Goal: Information Seeking & Learning: Learn about a topic

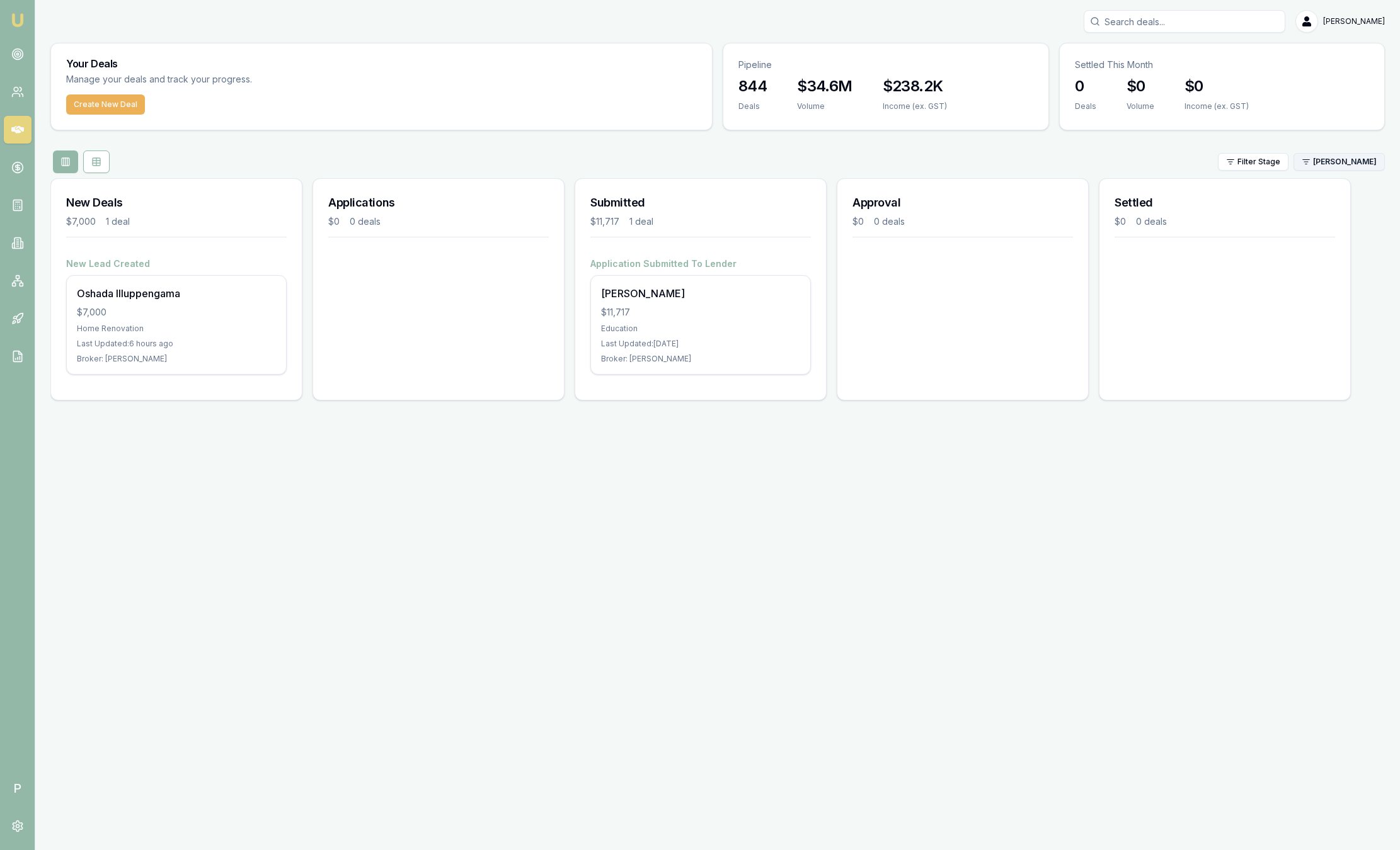
click at [1330, 163] on html "Emu Broker P [PERSON_NAME] Toggle Menu Your Deals Manage your deals and track y…" at bounding box center [700, 425] width 1400 height 850
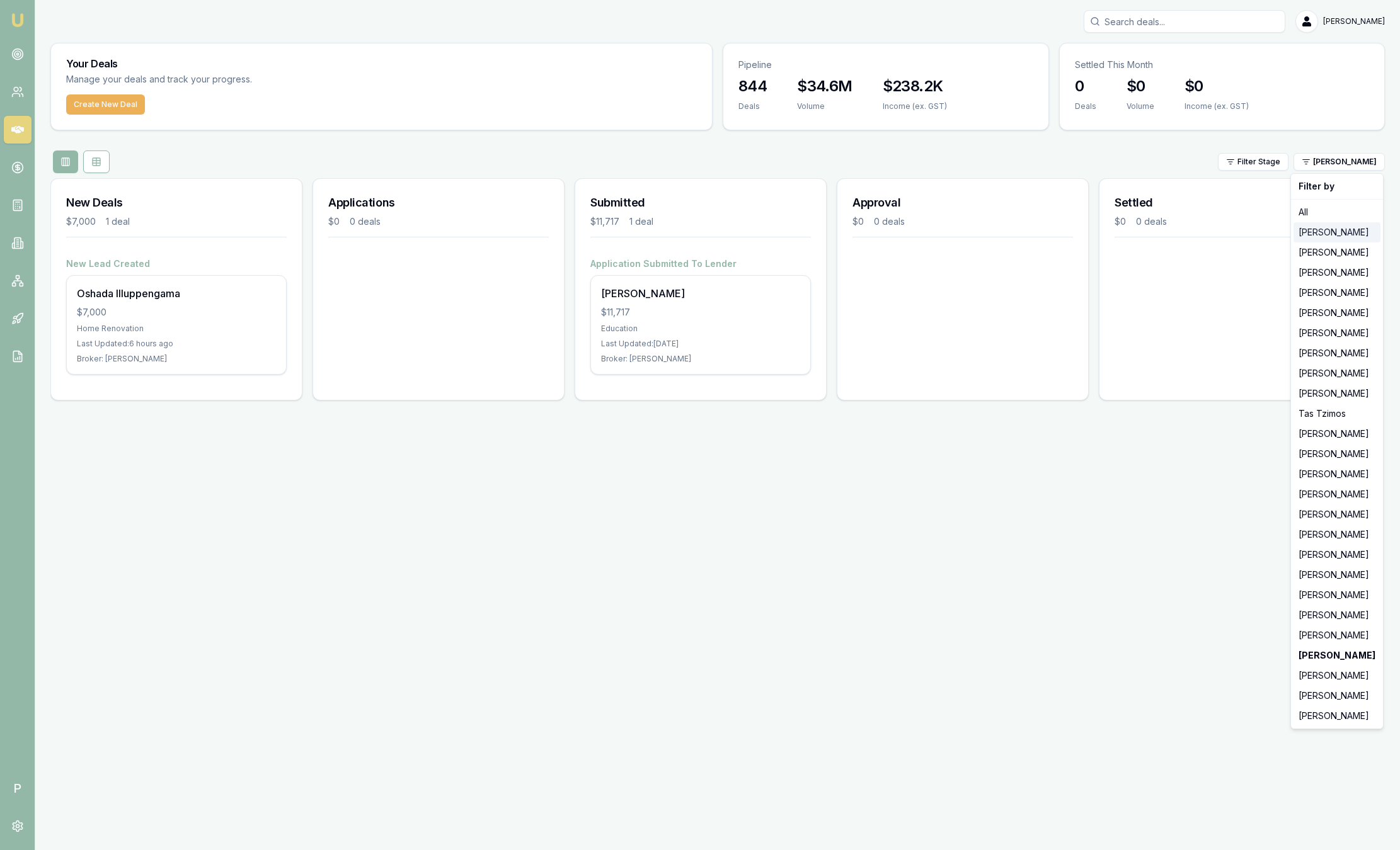
click at [1343, 230] on div "[PERSON_NAME]" at bounding box center [1336, 232] width 87 height 20
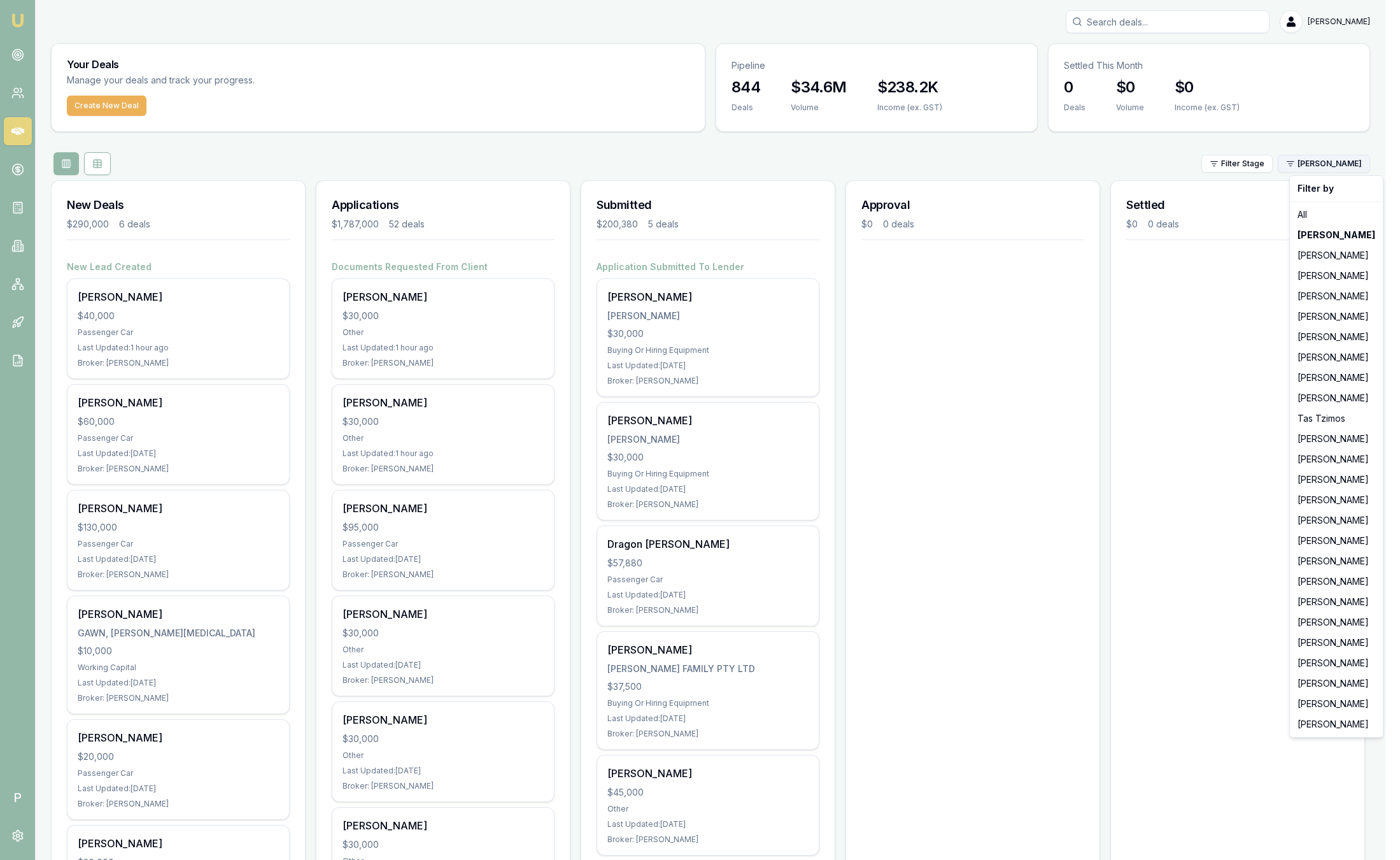
click at [1323, 160] on html "Emu Broker P [PERSON_NAME] Toggle Menu Your Deals Manage your deals and track y…" at bounding box center [700, 430] width 1400 height 860
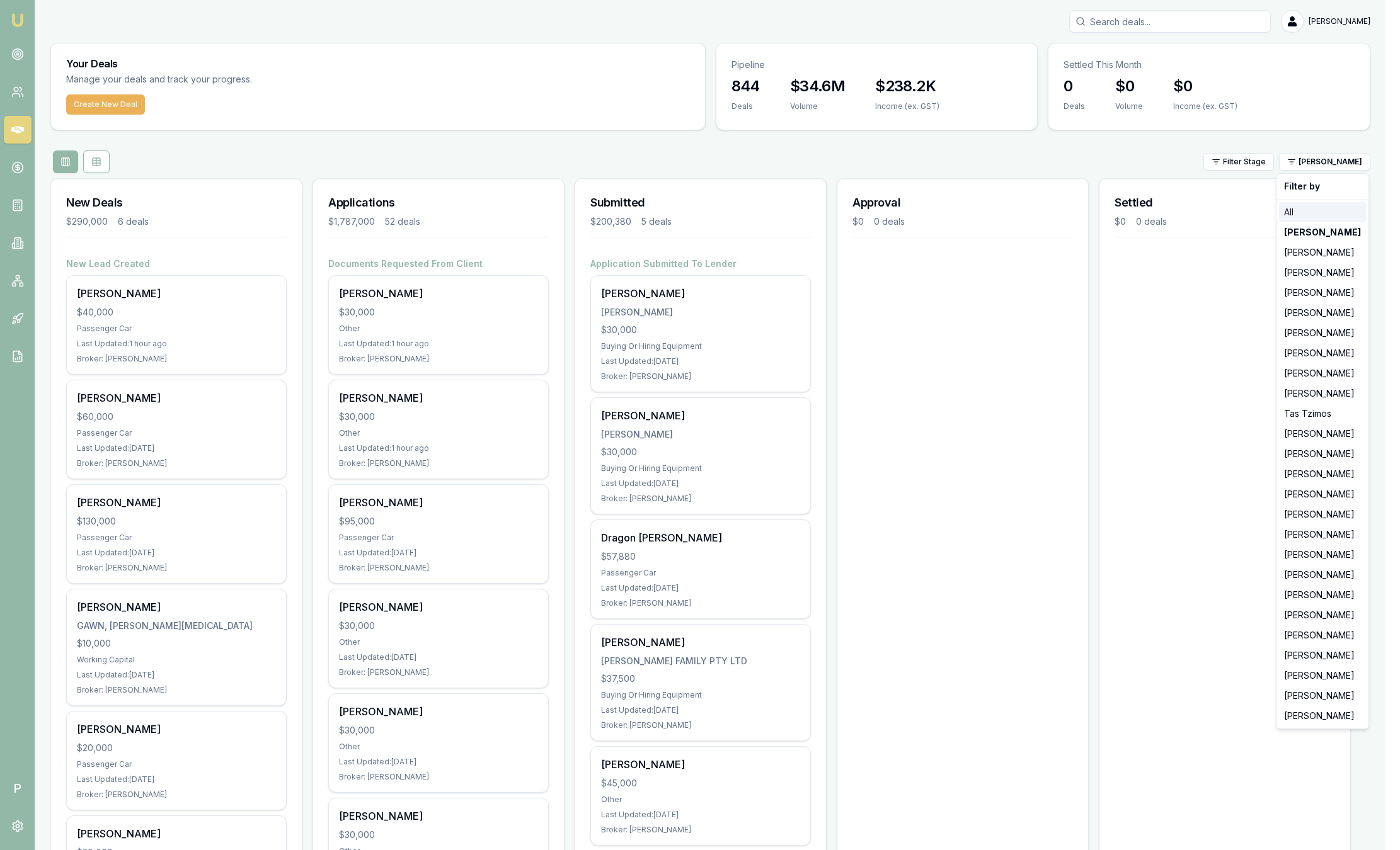
click at [1320, 207] on div "All" at bounding box center [1322, 212] width 87 height 20
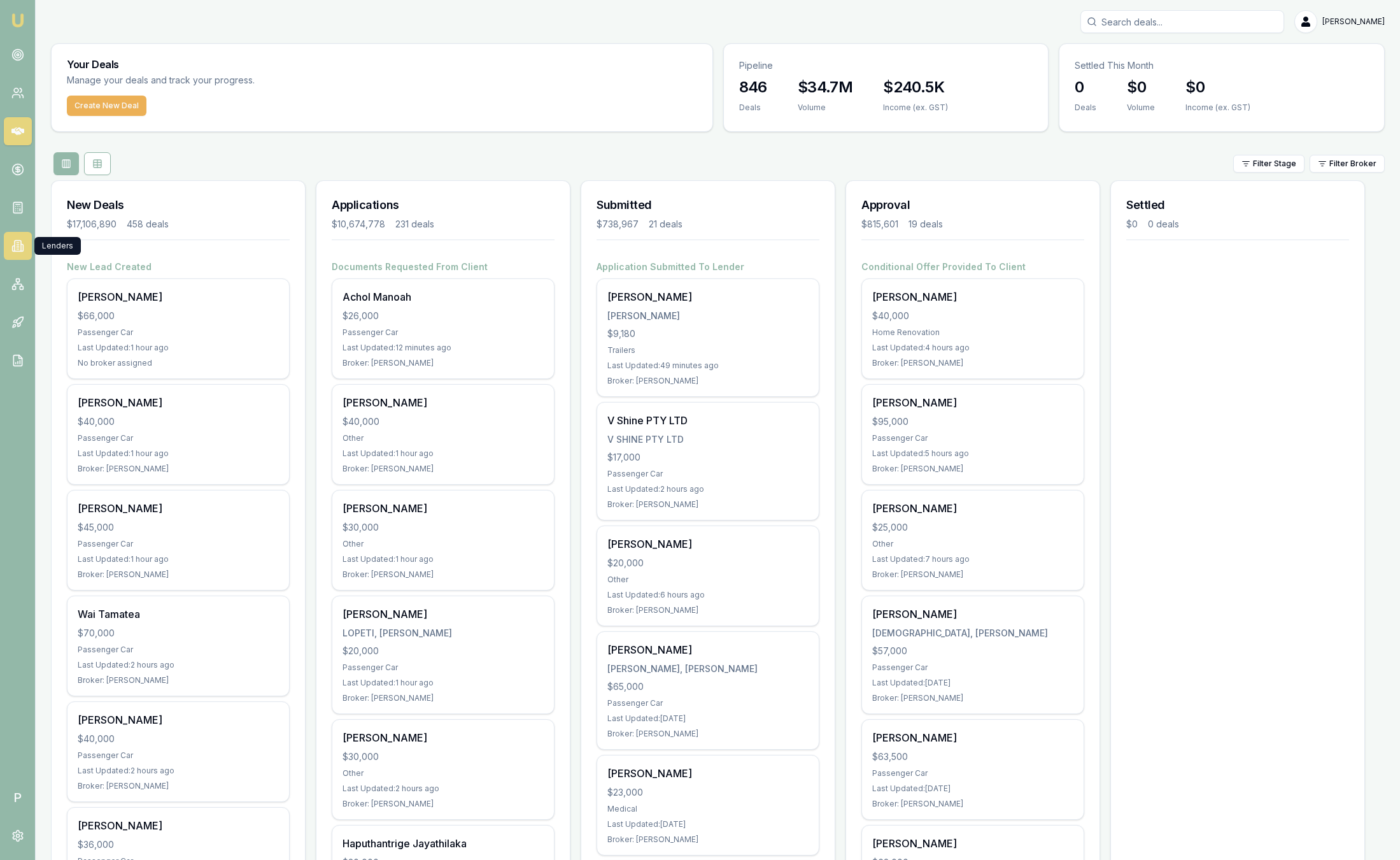
click at [14, 252] on link at bounding box center [17, 245] width 28 height 28
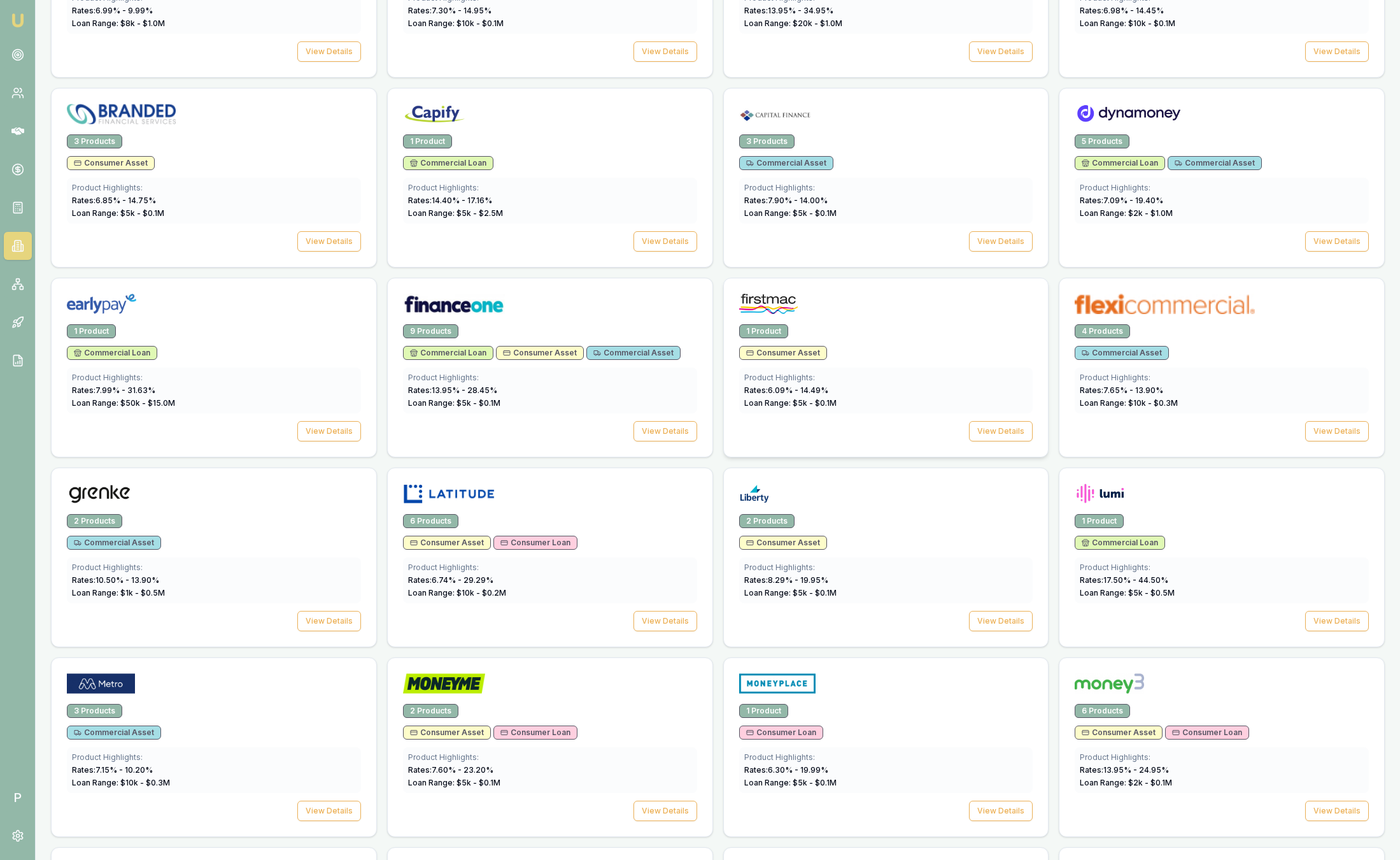
scroll to position [765, 0]
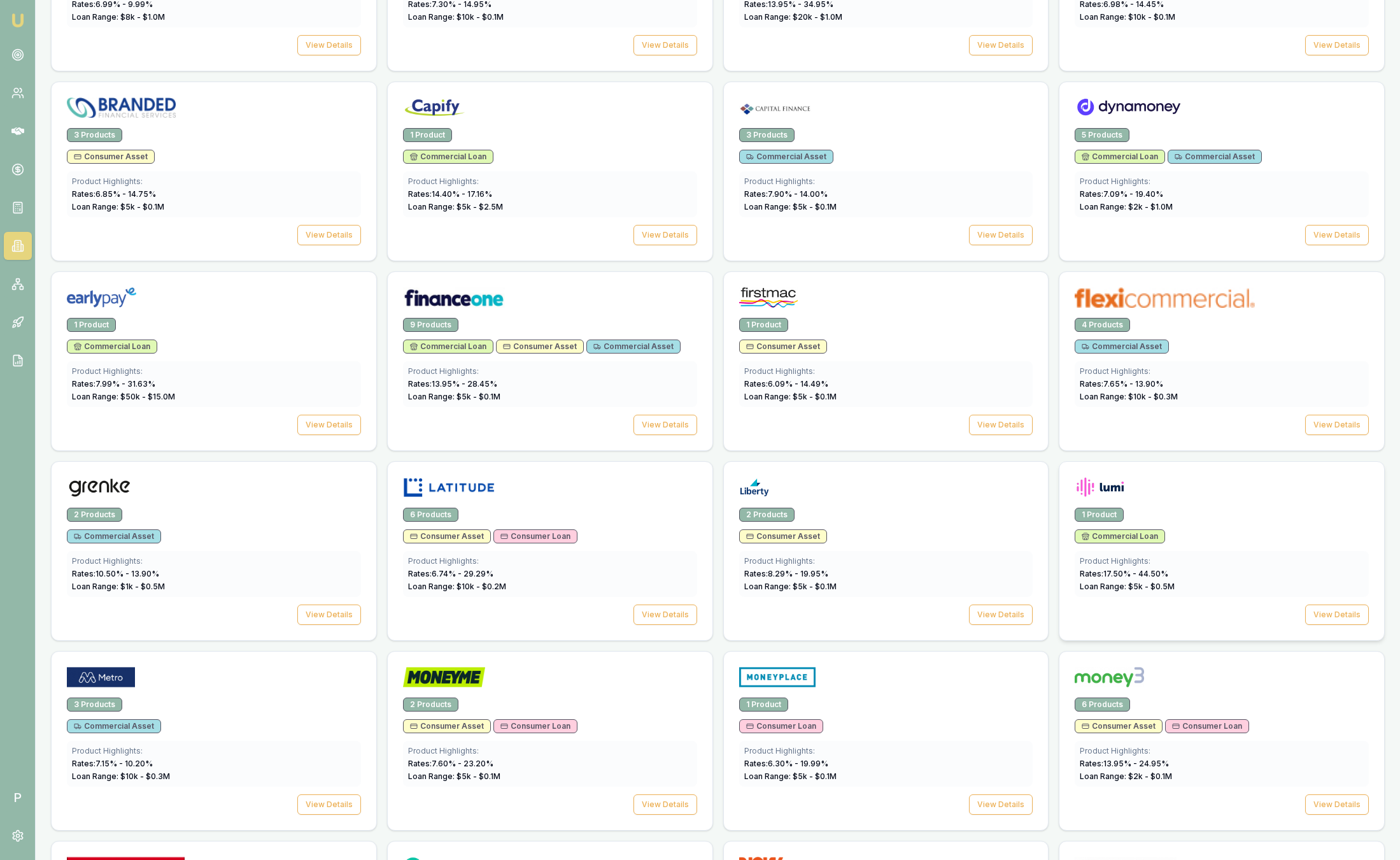
click at [1213, 519] on div "1 Product" at bounding box center [1222, 515] width 294 height 14
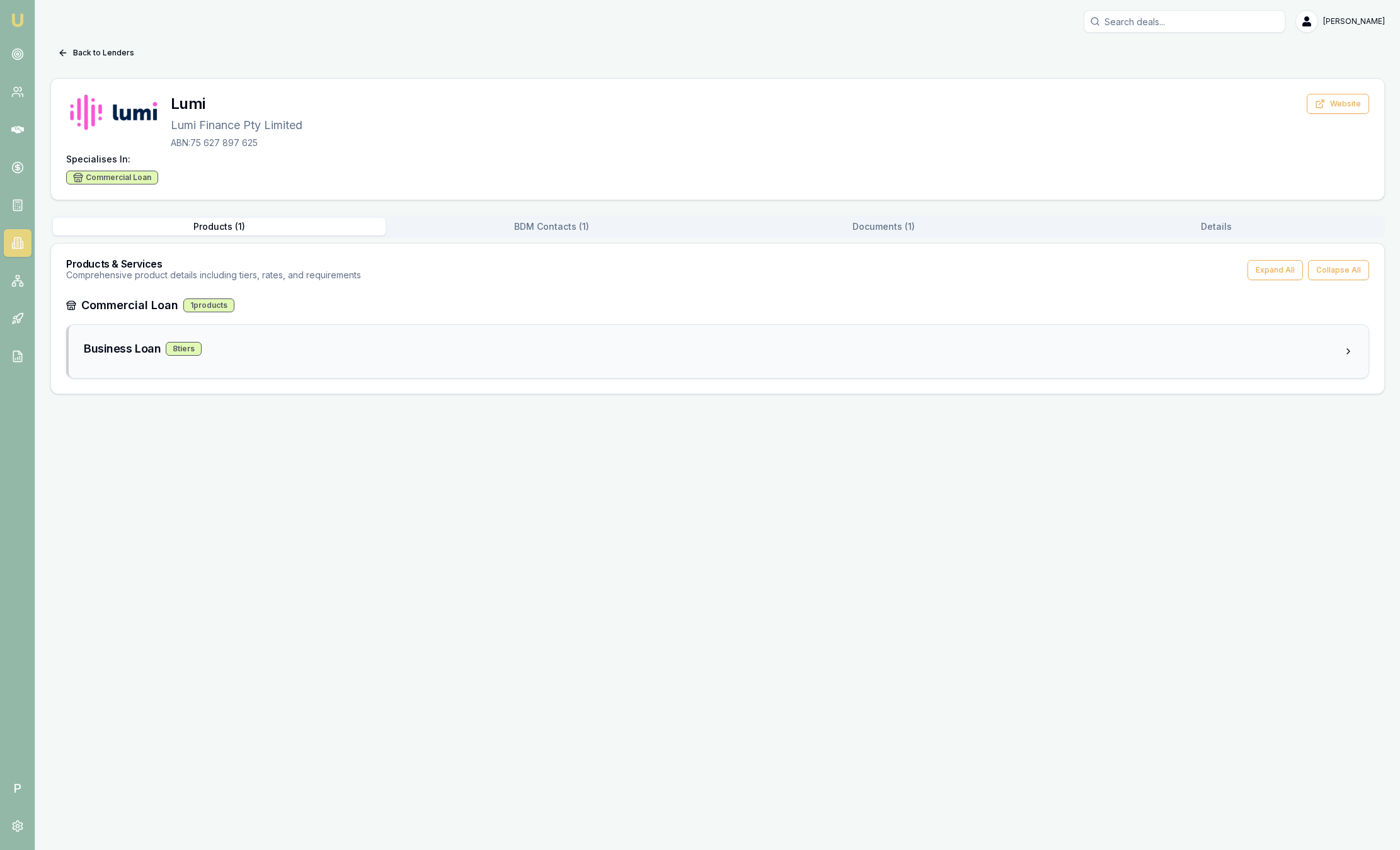
click at [368, 342] on div "Business Loan 8 tier s" at bounding box center [714, 349] width 1260 height 18
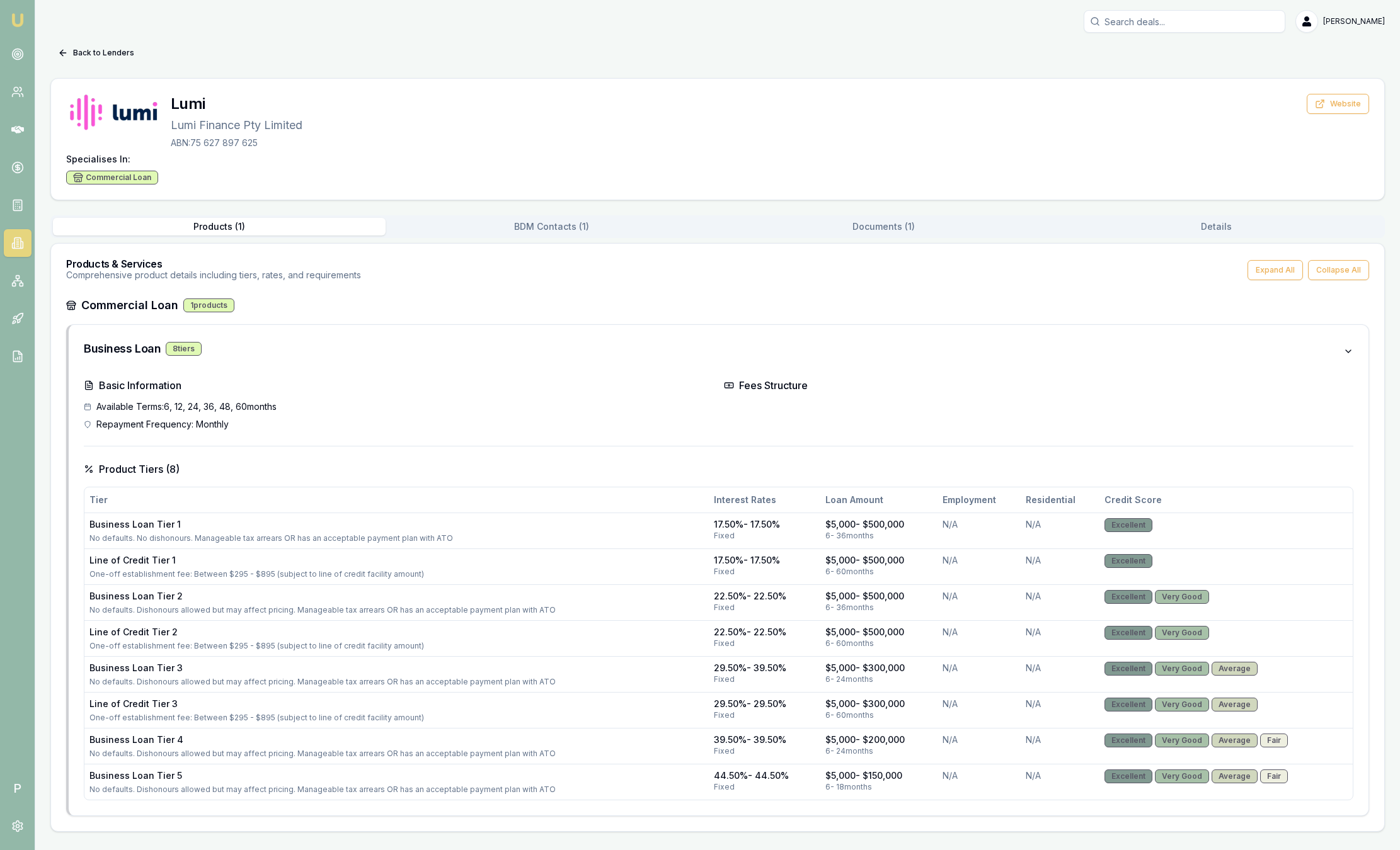
click at [900, 234] on button "Documents ( 1 )" at bounding box center [883, 227] width 333 height 18
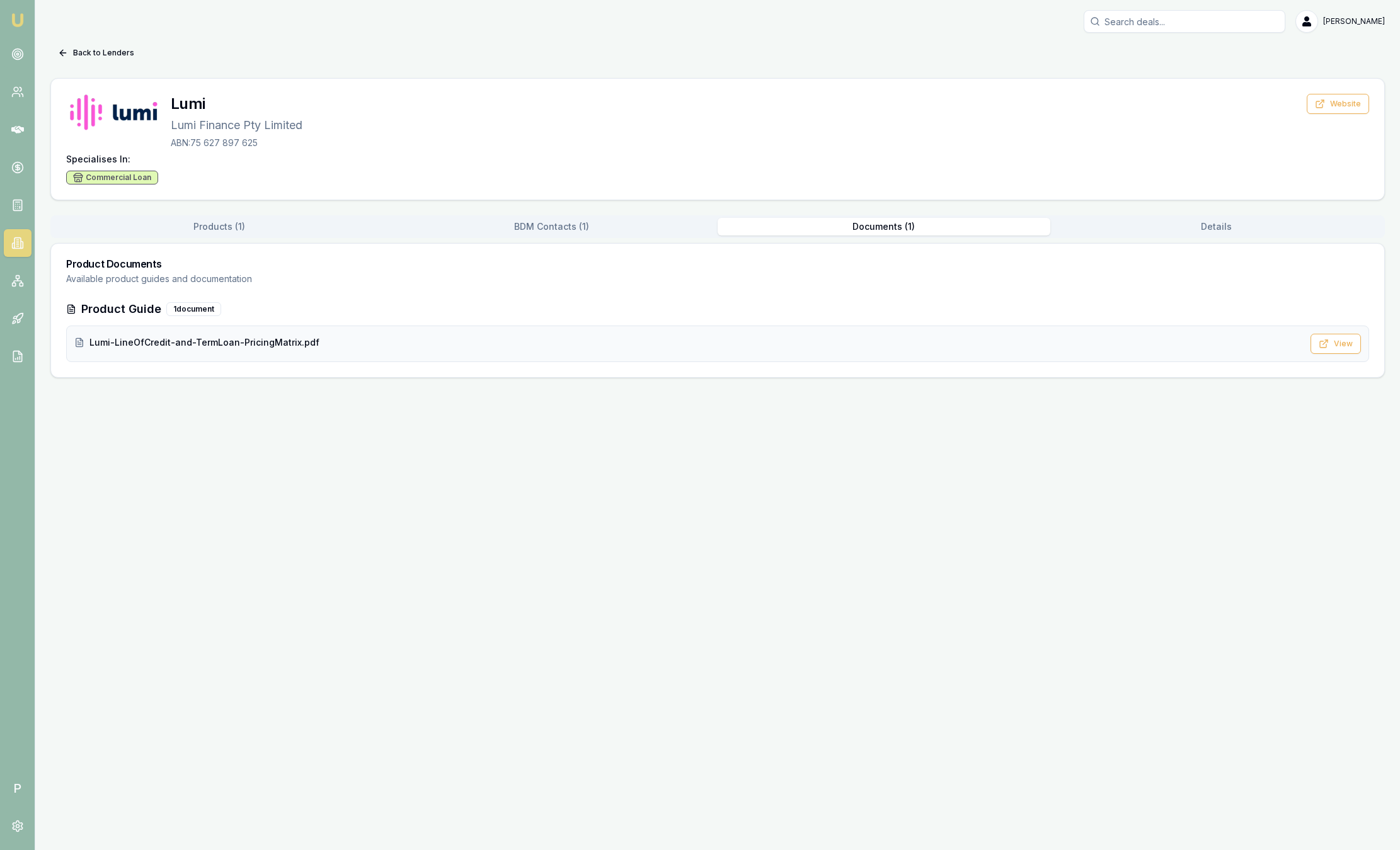
click at [422, 333] on div "Lumi-LineOfCredit-and-TermLoan-PricingMatrix.pdf View" at bounding box center [717, 343] width 1303 height 36
click at [80, 56] on button "Back to Lenders" at bounding box center [96, 53] width 92 height 20
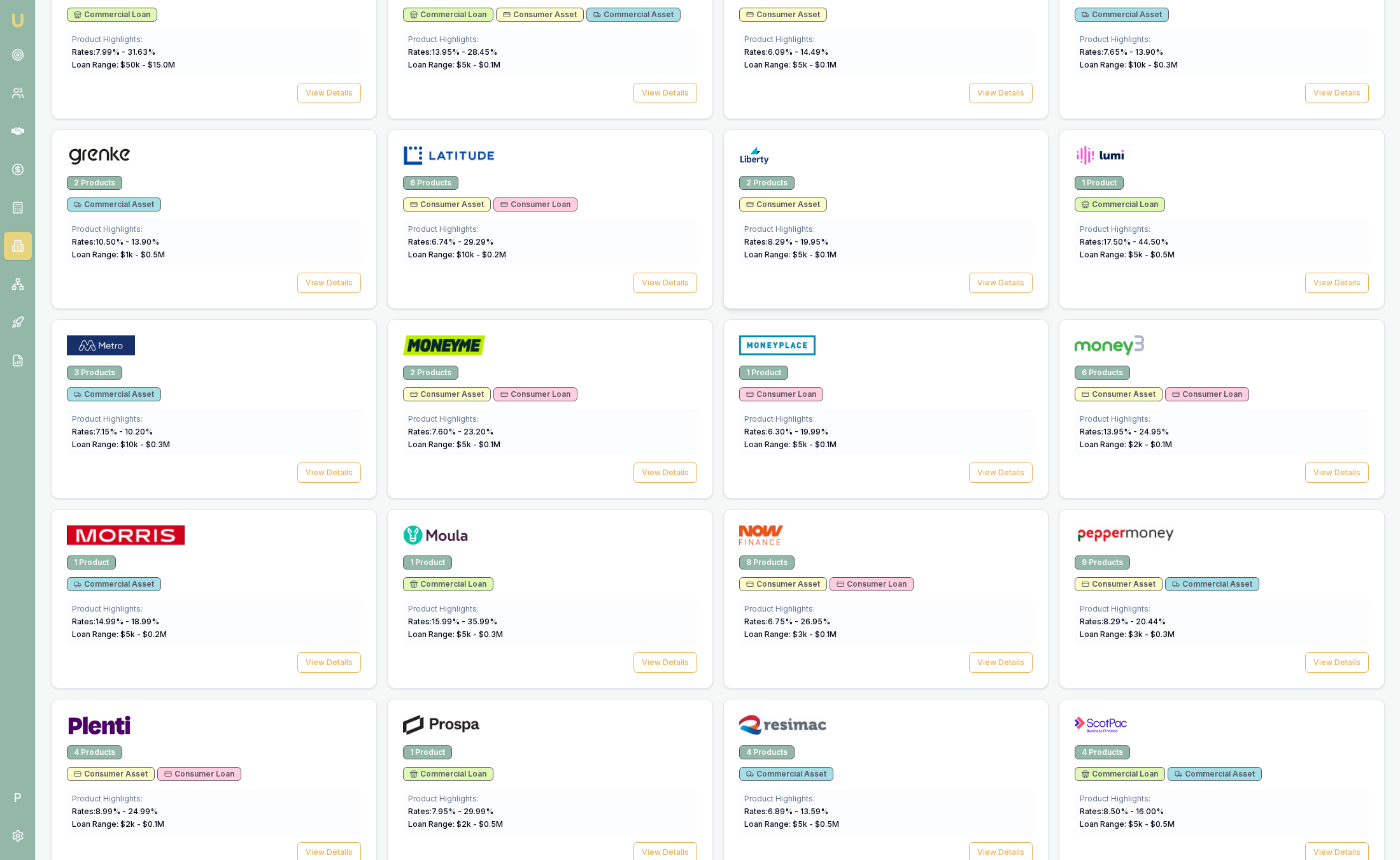
scroll to position [1146, 0]
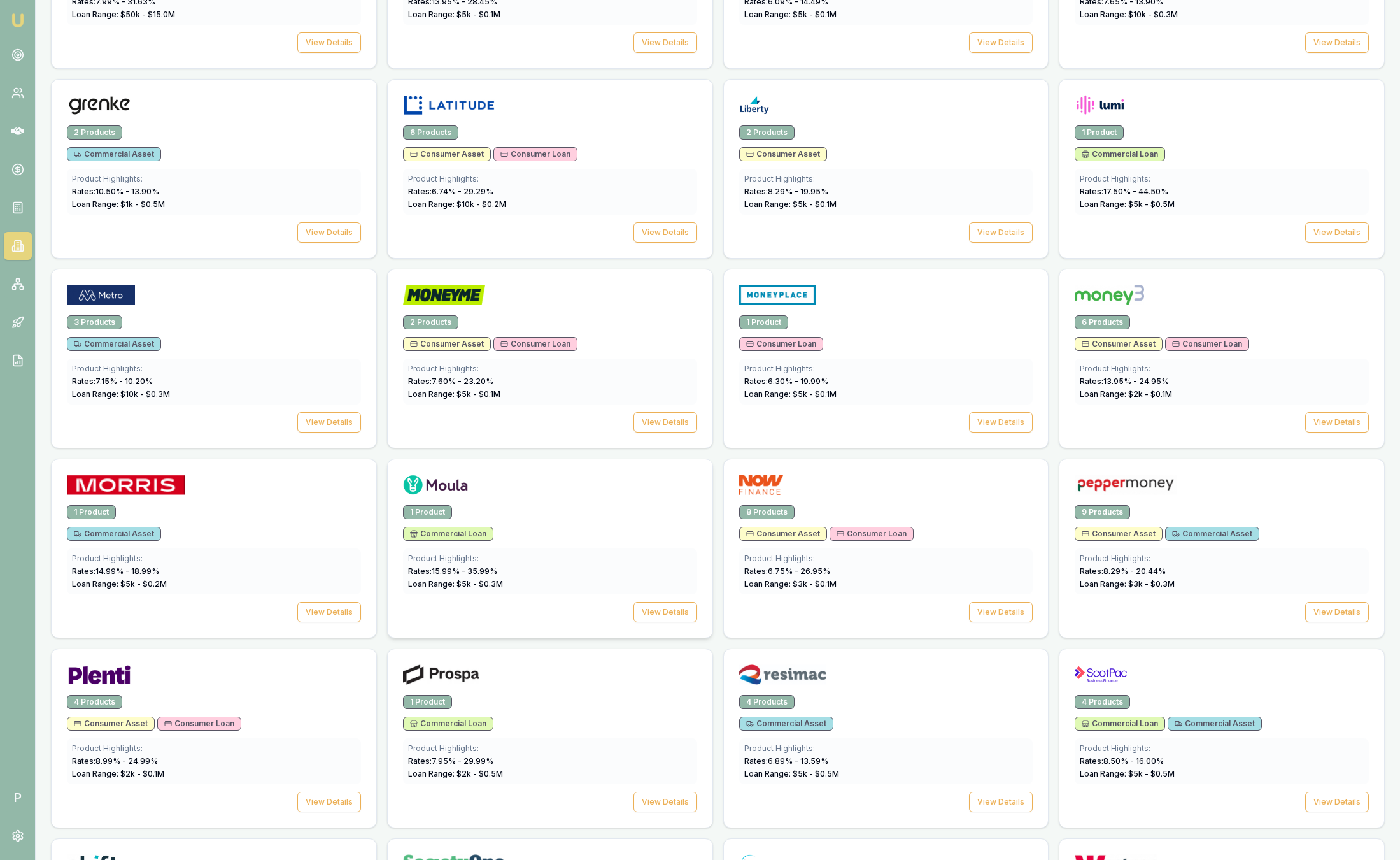
click at [597, 525] on div "1 Product Commercial Loan Product Highlights: Rates: 15.99 % - 35.99 % Loan Ran…" at bounding box center [550, 571] width 325 height 133
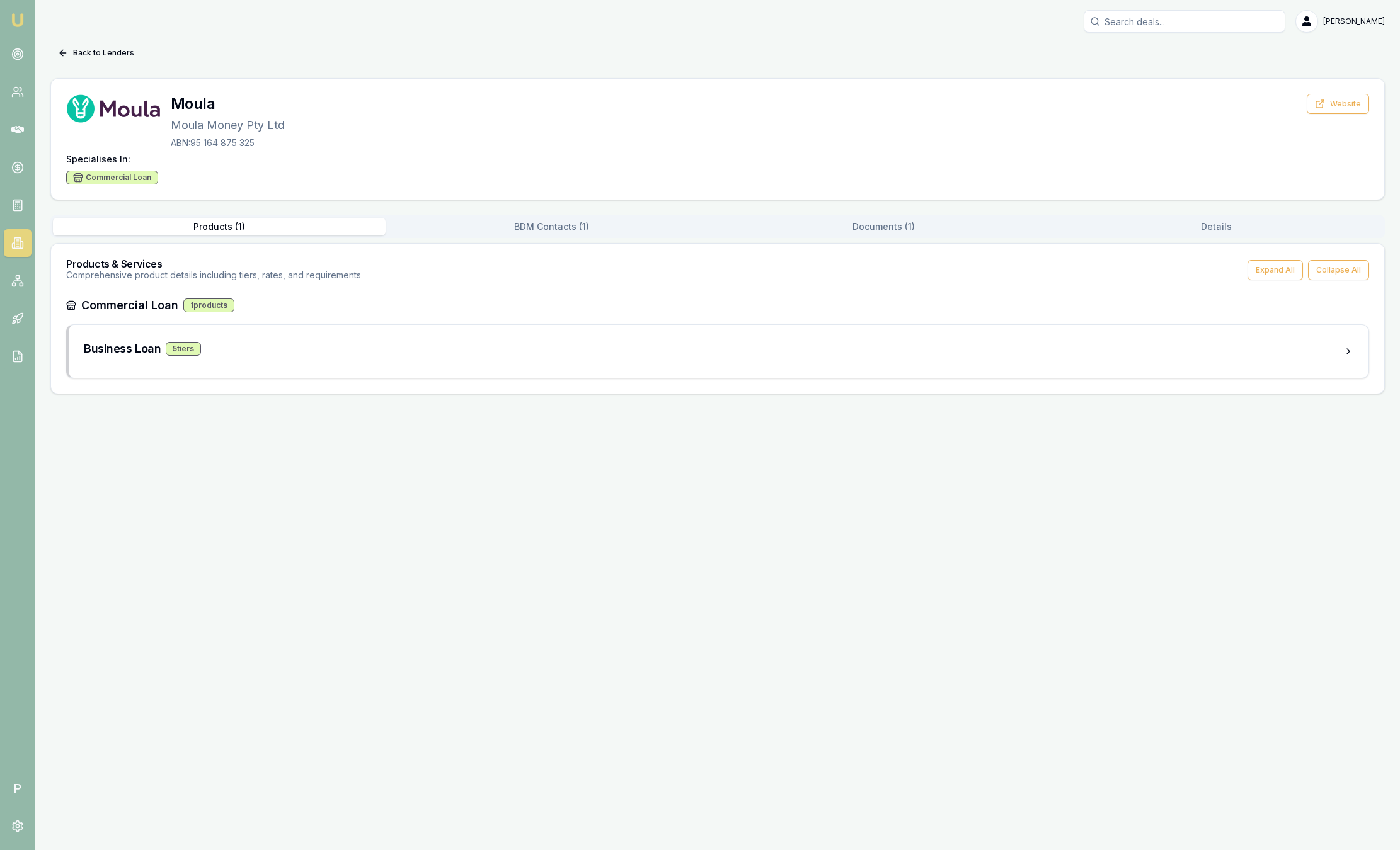
click at [887, 217] on div "Products ( 1 ) BDM Contacts ( 1 ) Documents ( 1 ) Details" at bounding box center [717, 227] width 1335 height 23
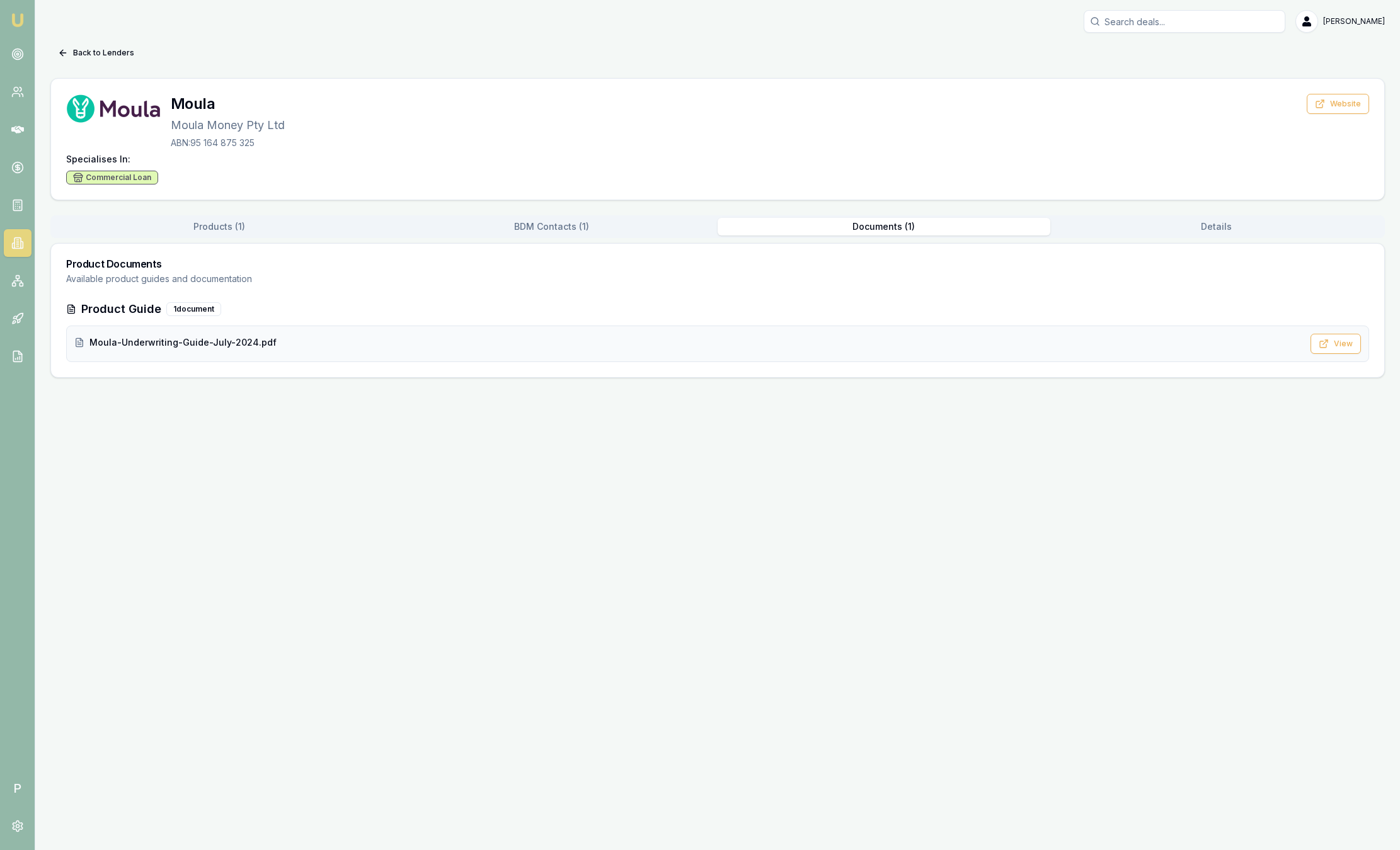
click at [408, 349] on div "Moula-Underwriting-Guide-July-2024.pdf" at bounding box center [688, 343] width 1229 height 15
click at [99, 57] on button "Back to Lenders" at bounding box center [96, 53] width 92 height 20
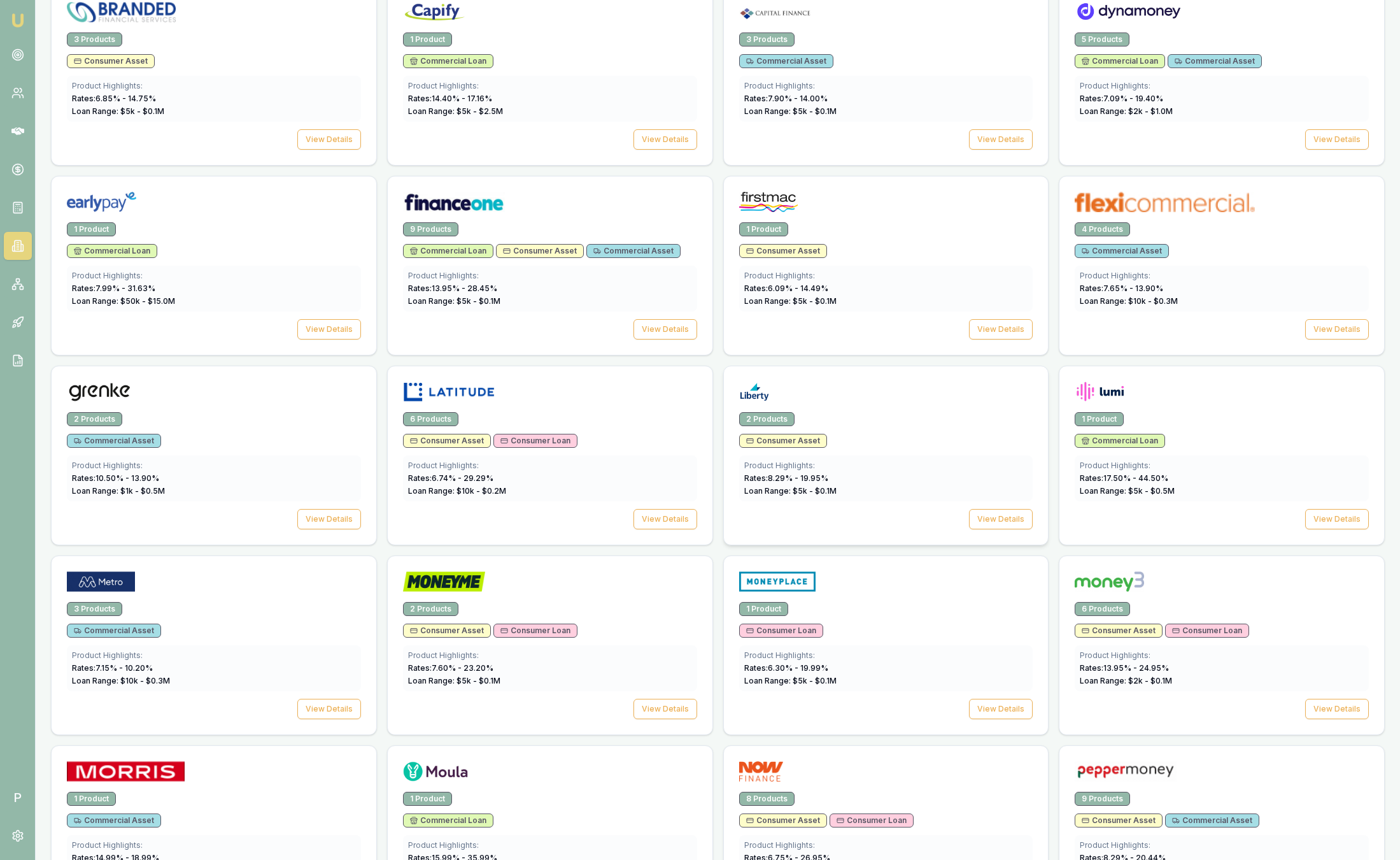
scroll to position [1434, 0]
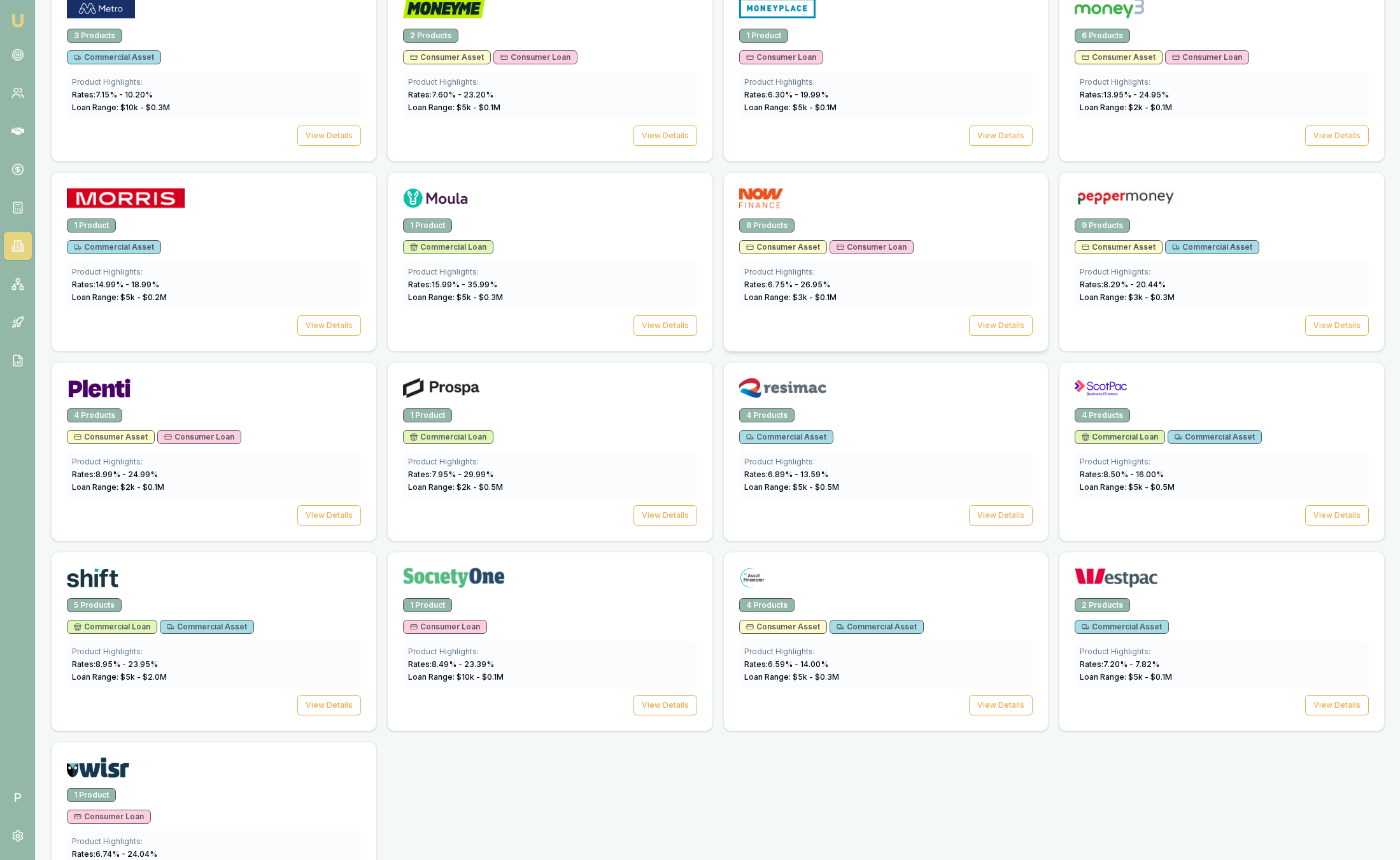
click at [863, 204] on div at bounding box center [886, 201] width 294 height 26
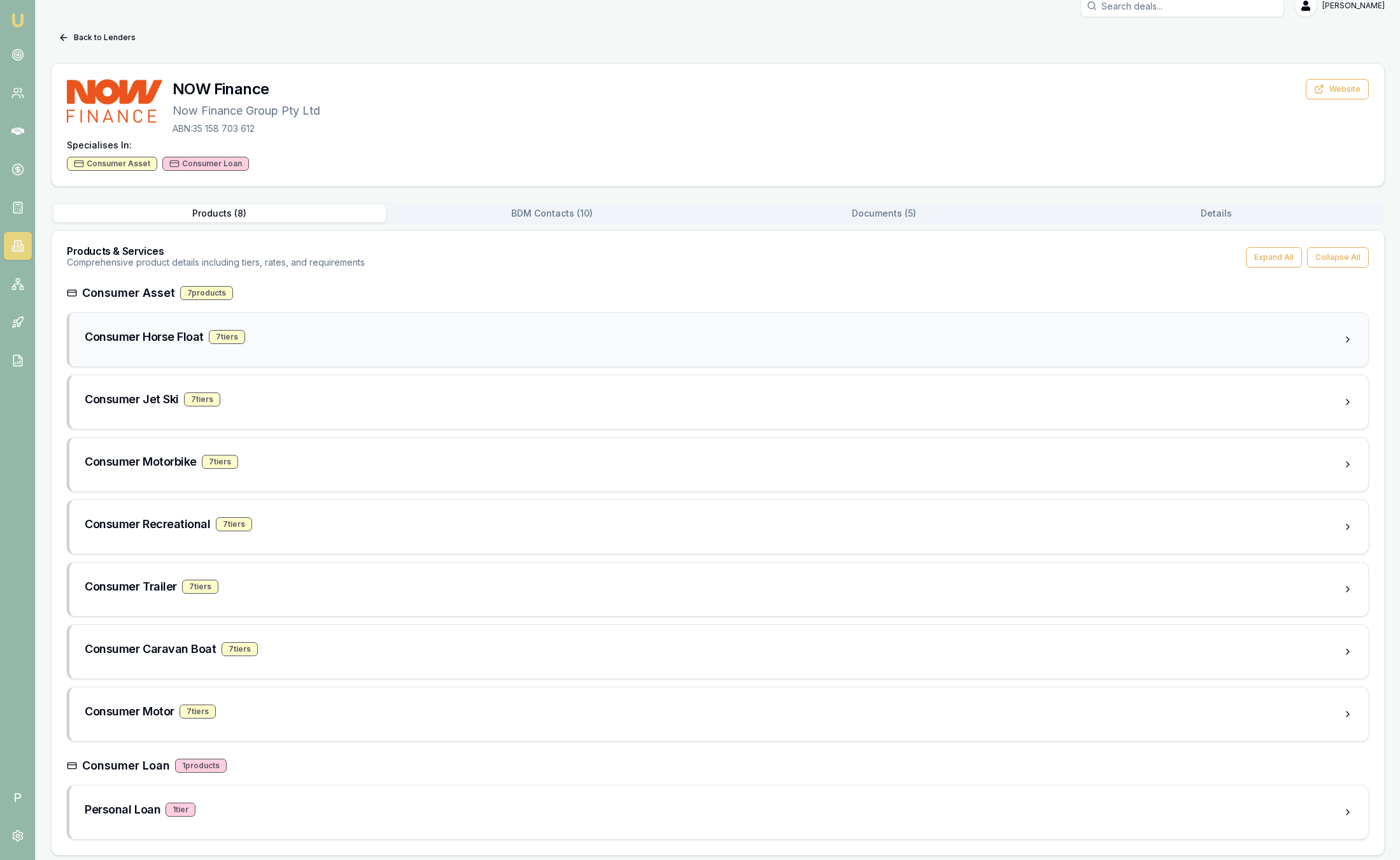
scroll to position [21, 0]
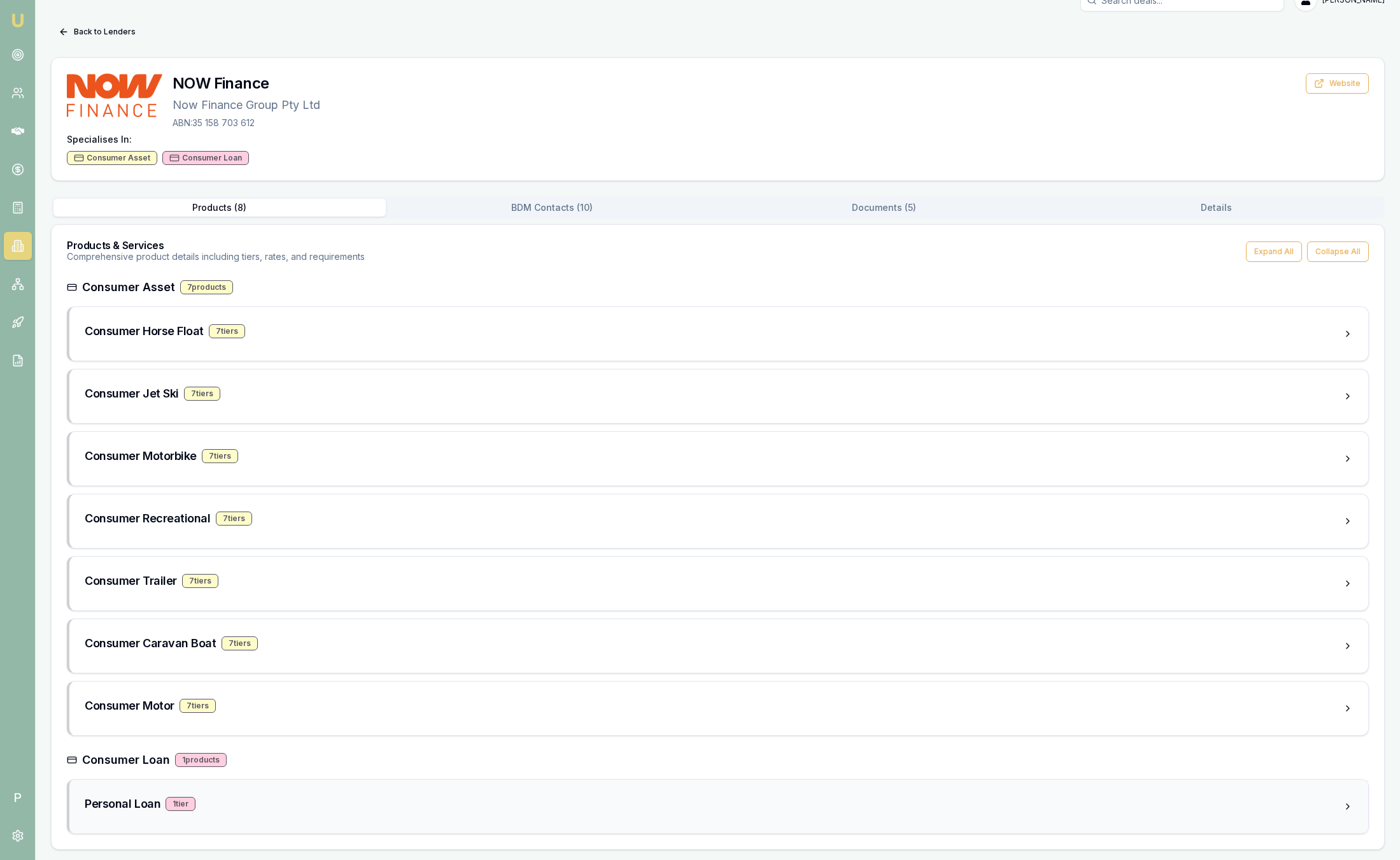
click at [524, 823] on div "Personal Loan 1 tier" at bounding box center [719, 806] width 1299 height 54
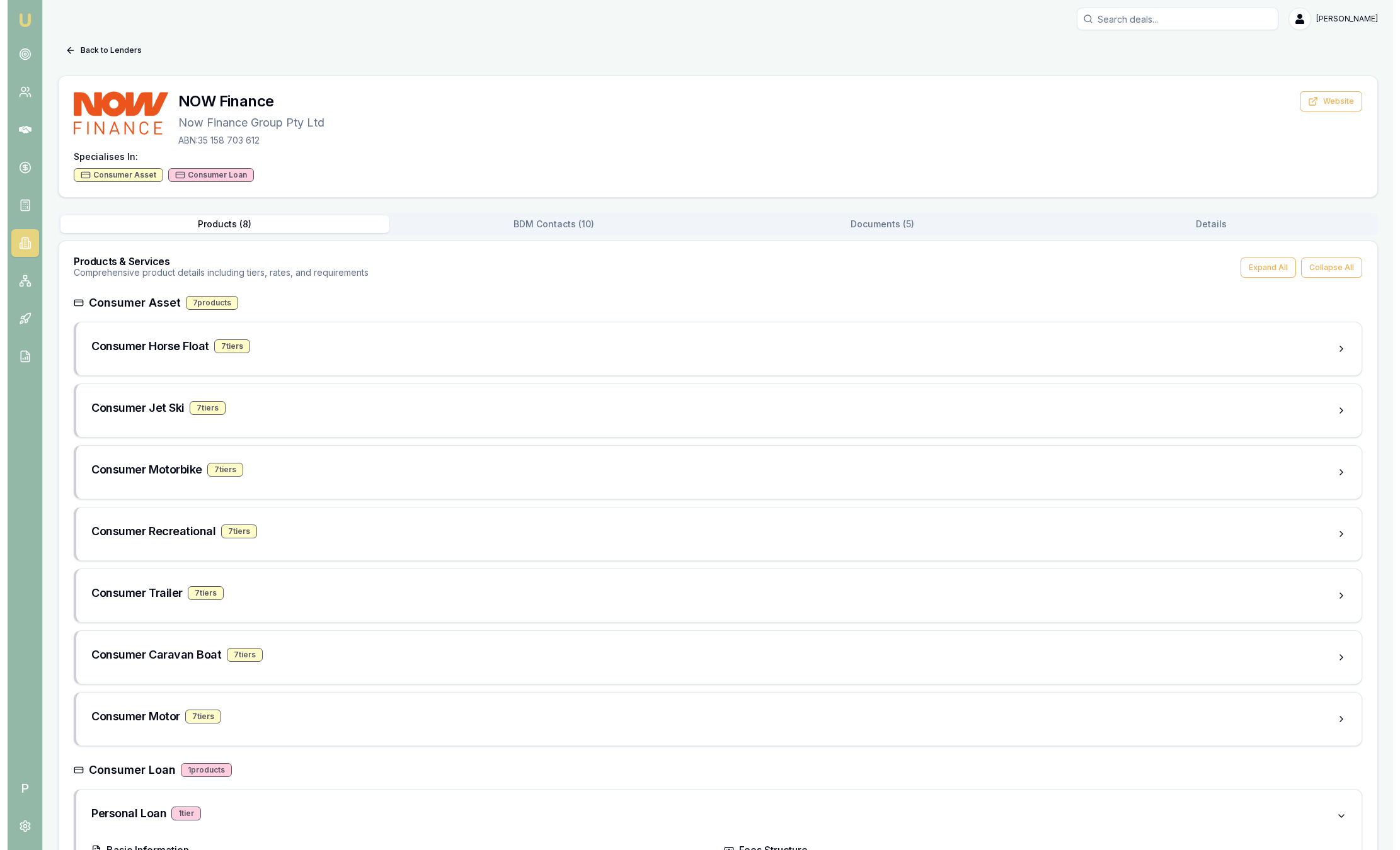
scroll to position [0, 0]
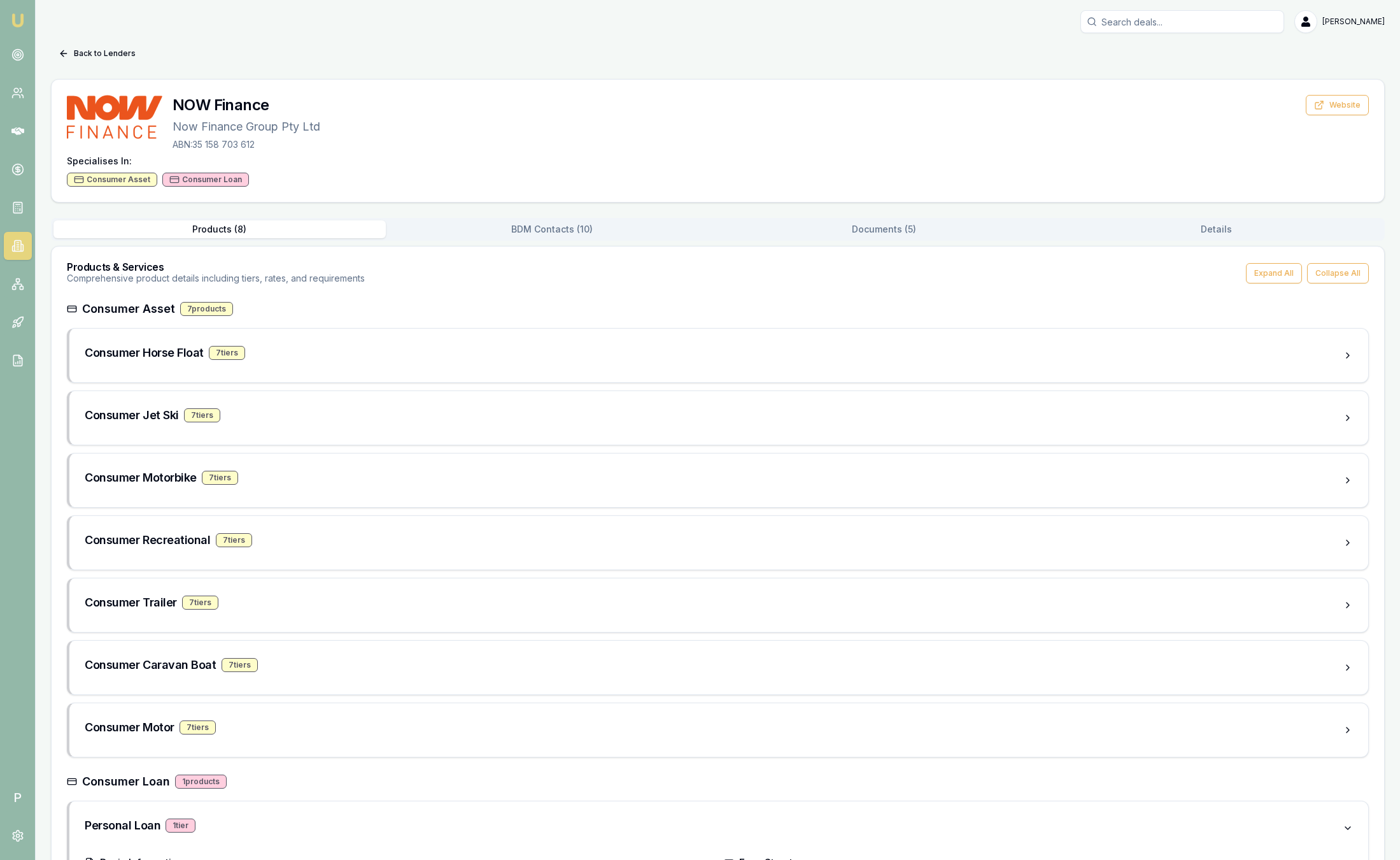
click at [918, 229] on button "Documents ( 5 )" at bounding box center [885, 229] width 333 height 18
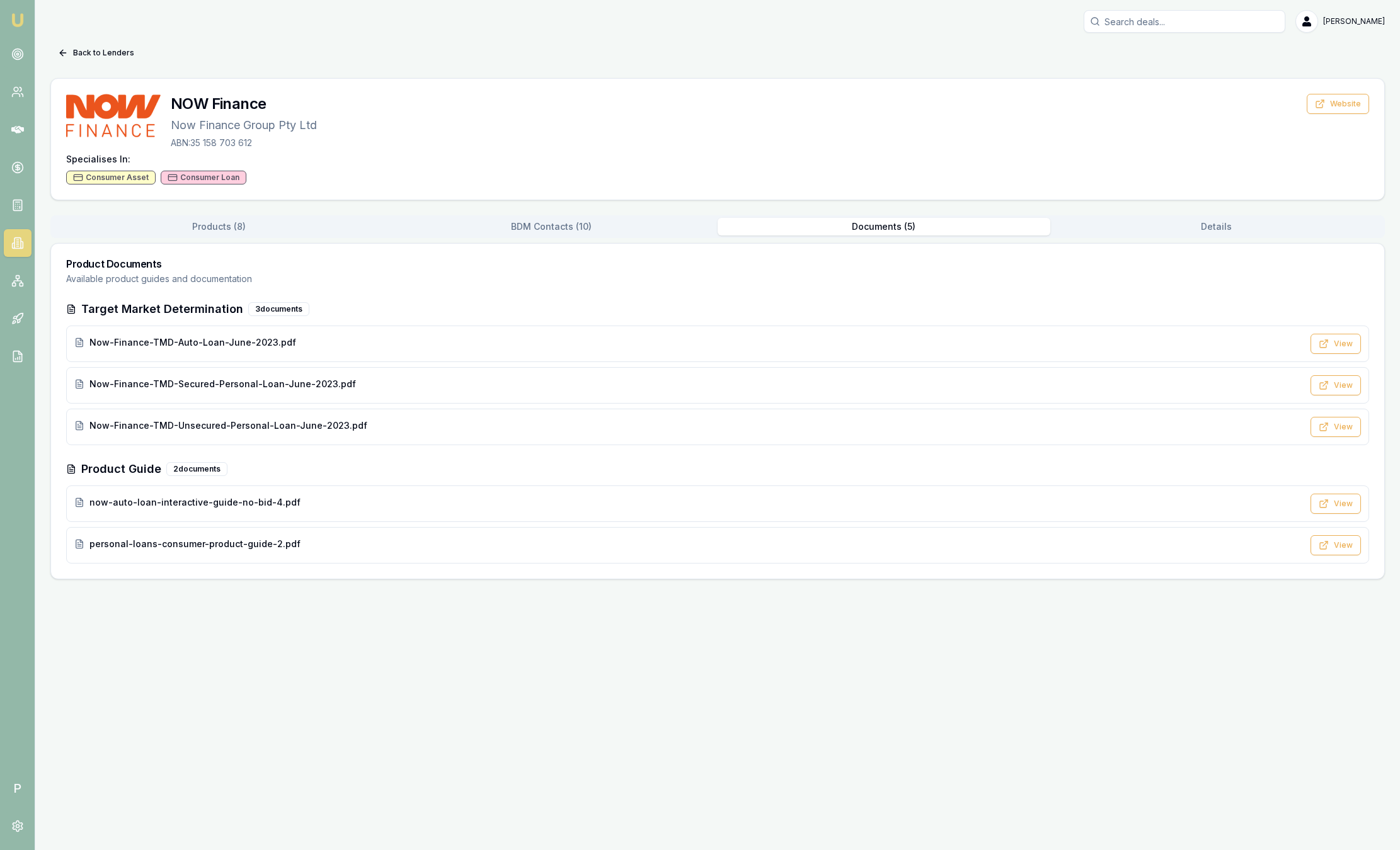
click at [473, 563] on div "Target Market Determination 3 document s Now-Finance-TMD-Auto-Loan-June-2023.pd…" at bounding box center [717, 440] width 1333 height 279
click at [471, 549] on div "personal-loans-consumer-product-guide-2.pdf" at bounding box center [688, 544] width 1229 height 12
click at [82, 58] on button "Back to Lenders" at bounding box center [96, 53] width 92 height 20
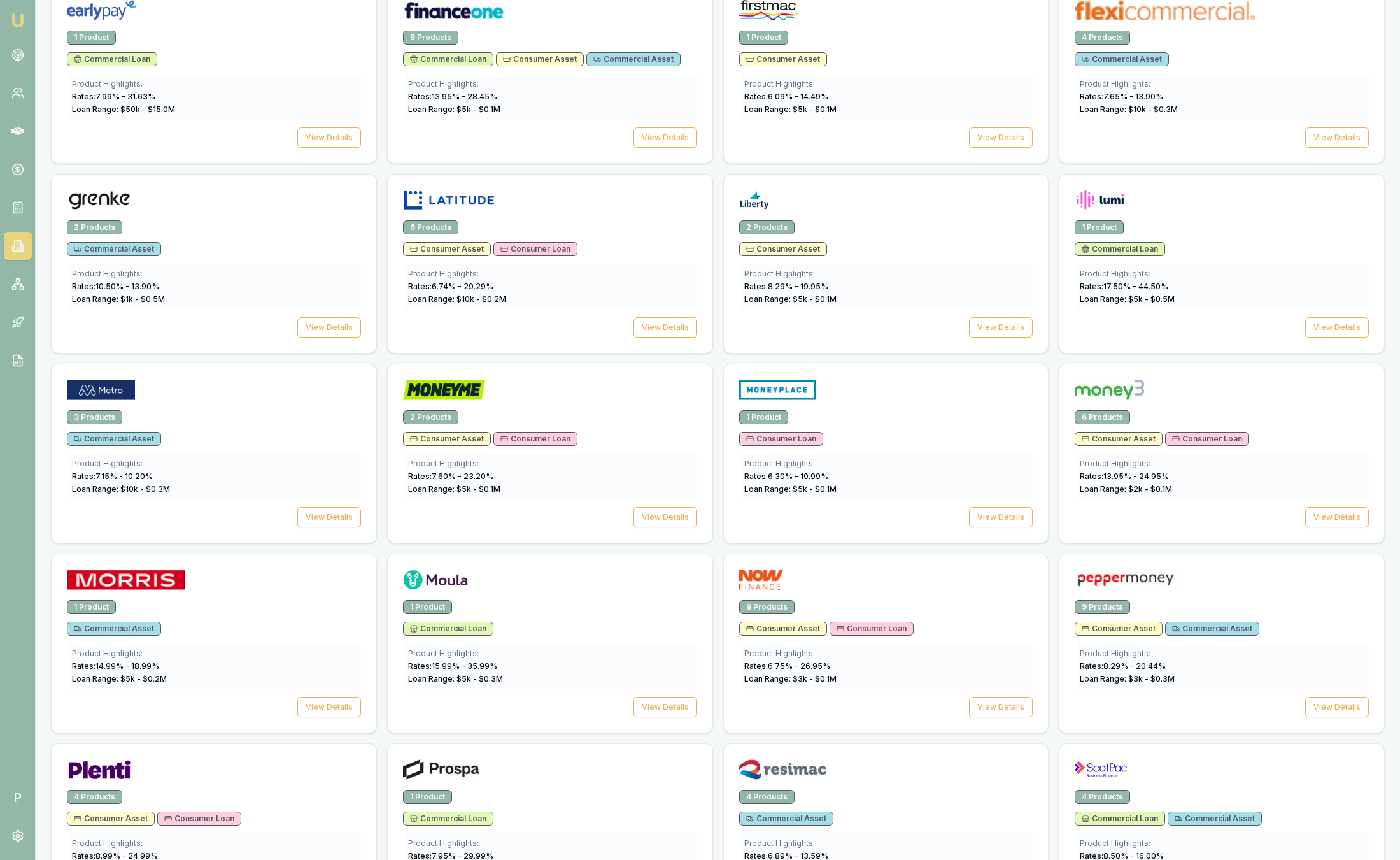
scroll to position [1051, 0]
click at [502, 211] on div at bounding box center [550, 203] width 294 height 26
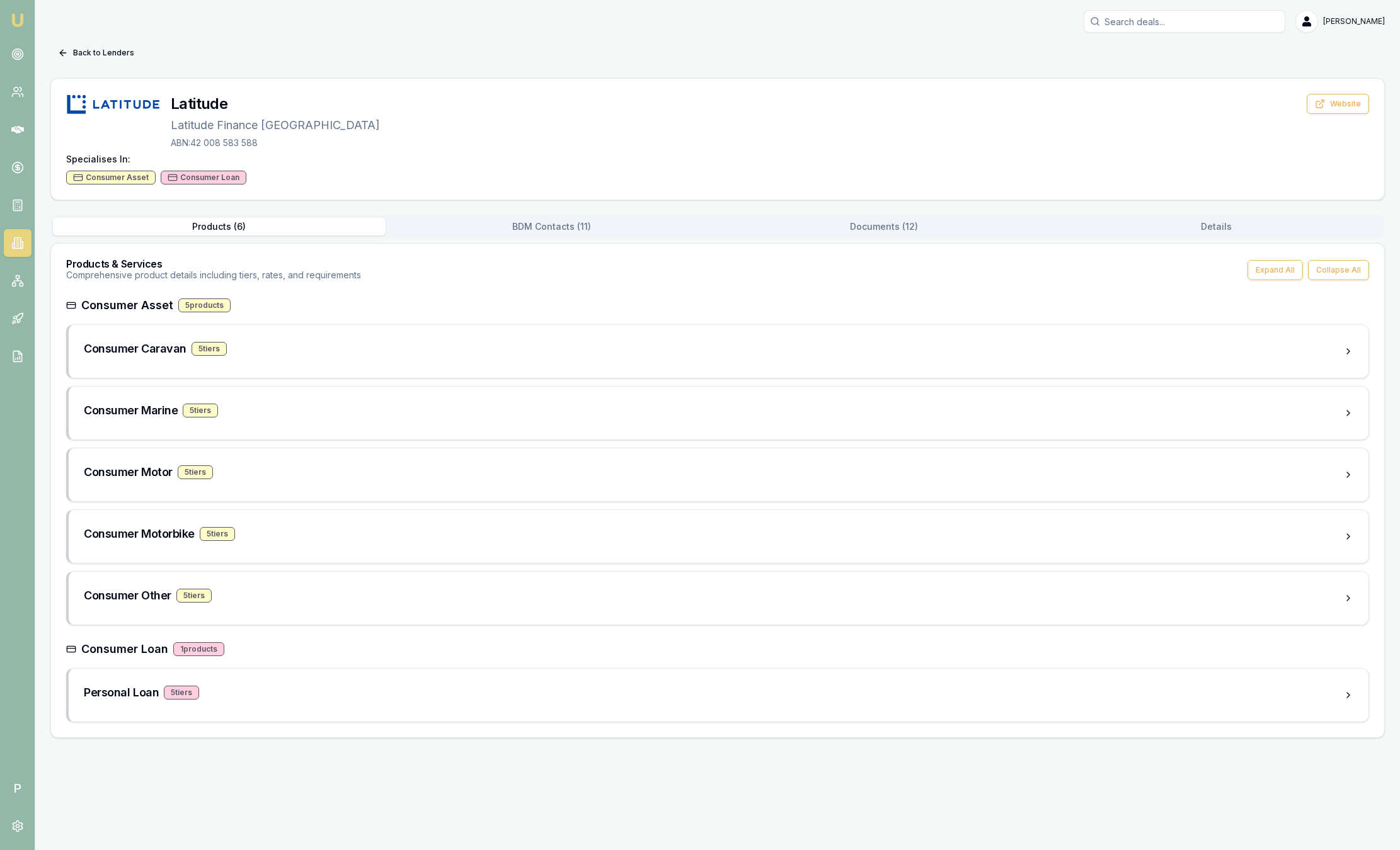
click at [859, 232] on button "Documents ( 12 )" at bounding box center [883, 227] width 333 height 18
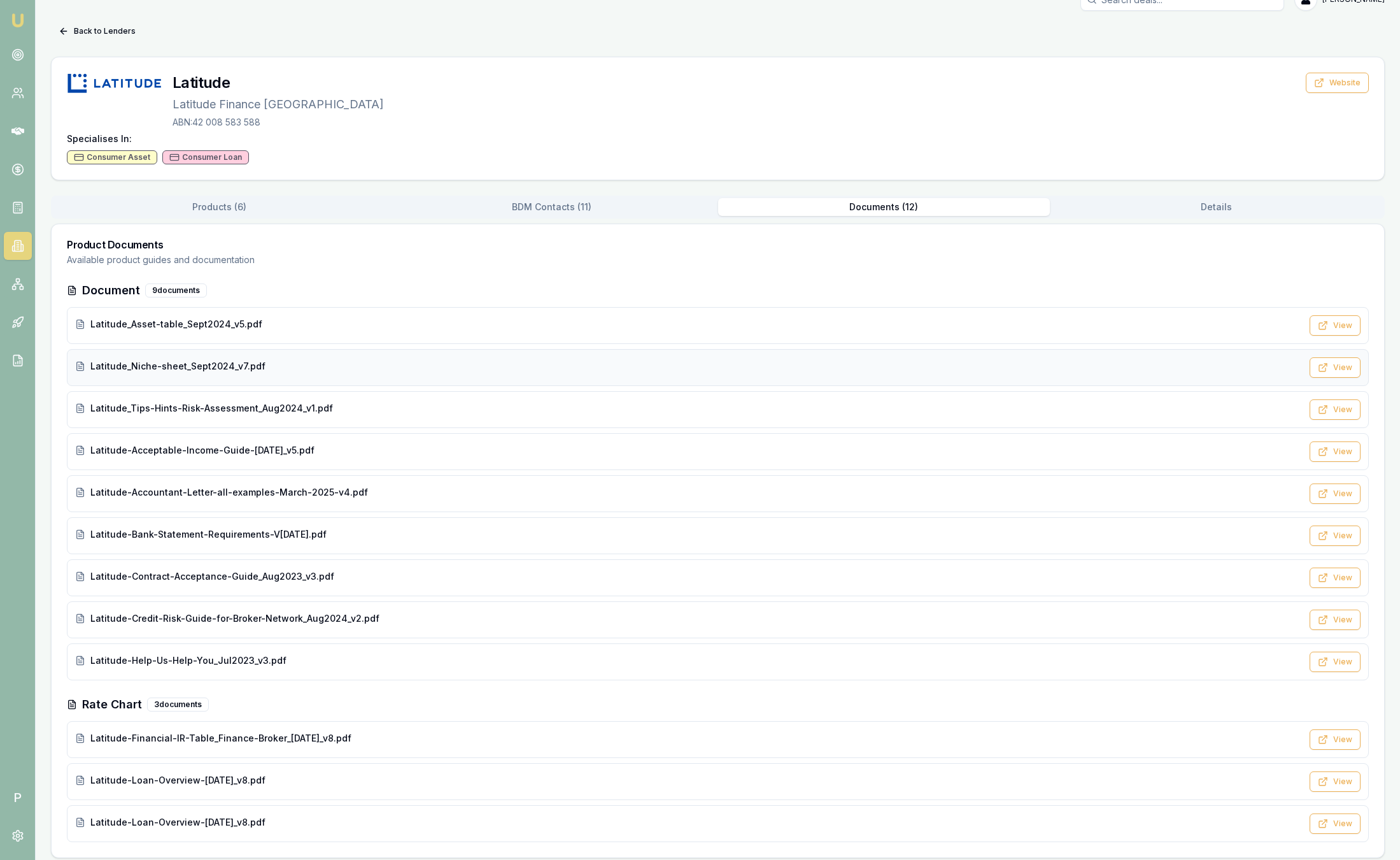
scroll to position [30, 0]
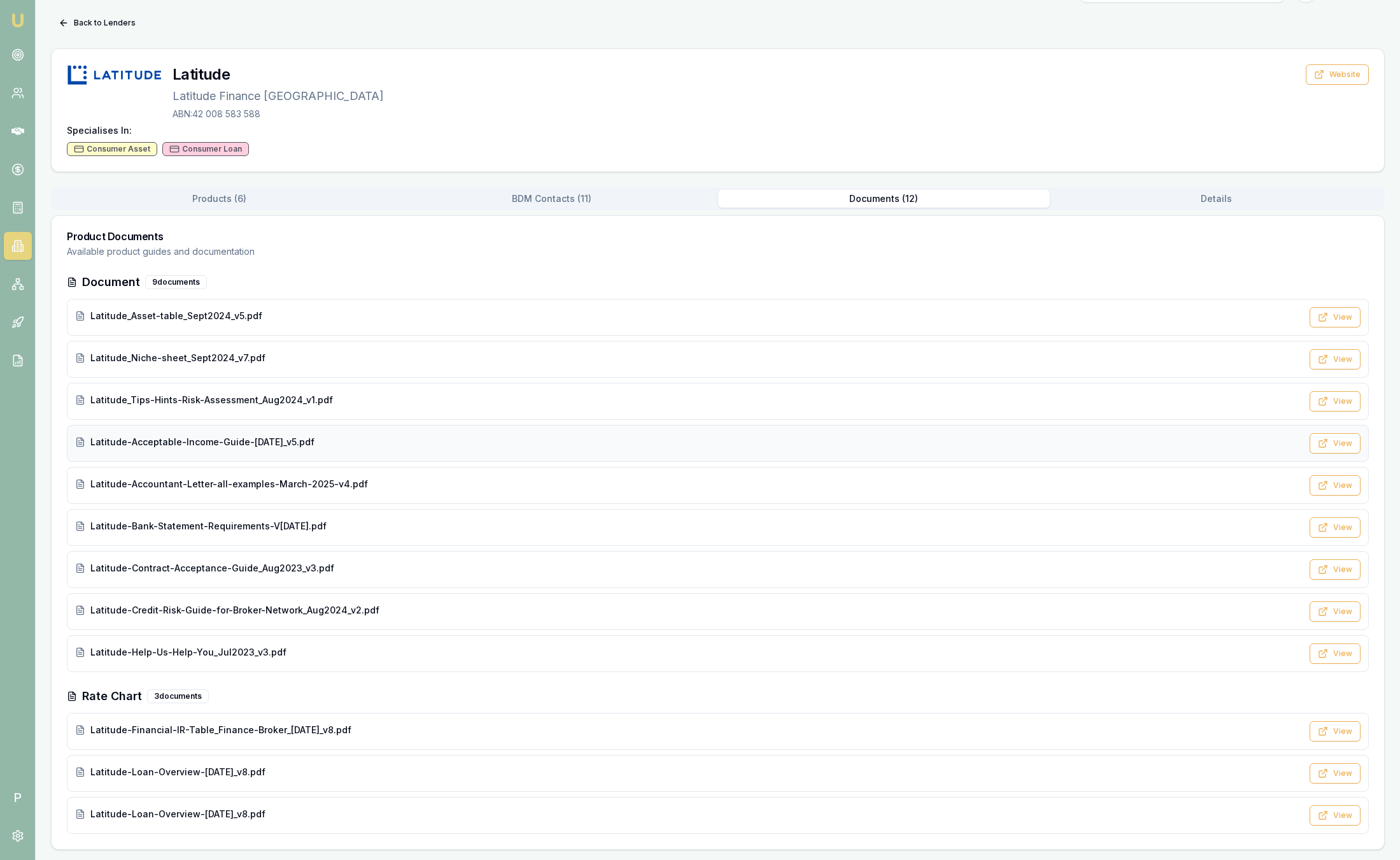
click at [157, 438] on span "Latitude-Acceptable-Income-Guide-Mar2025_v5.pdf" at bounding box center [202, 442] width 224 height 12
click at [99, 13] on button "Back to Lenders" at bounding box center [97, 22] width 93 height 21
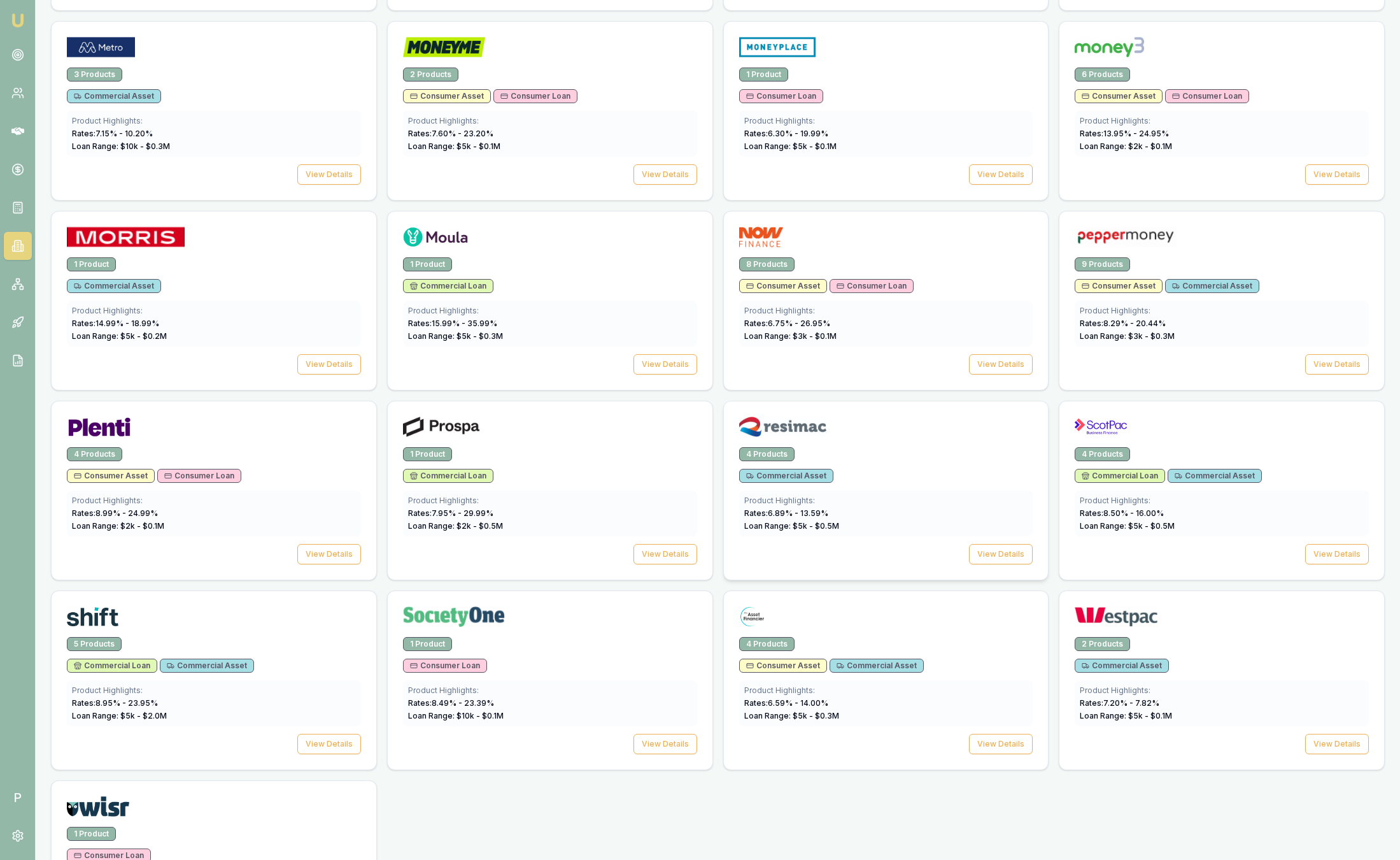
scroll to position [1505, 0]
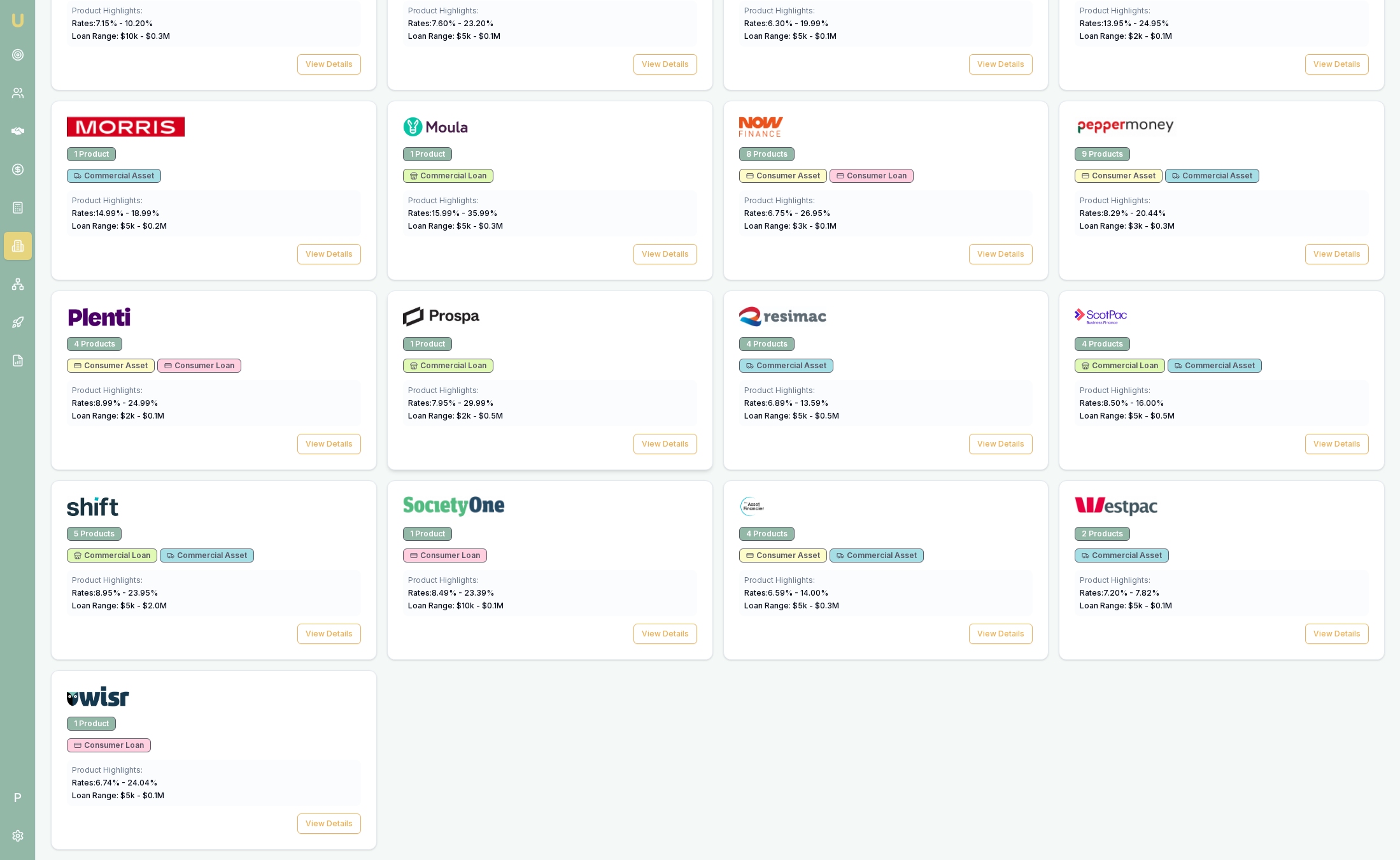
click at [531, 341] on div "1 Product" at bounding box center [550, 344] width 294 height 14
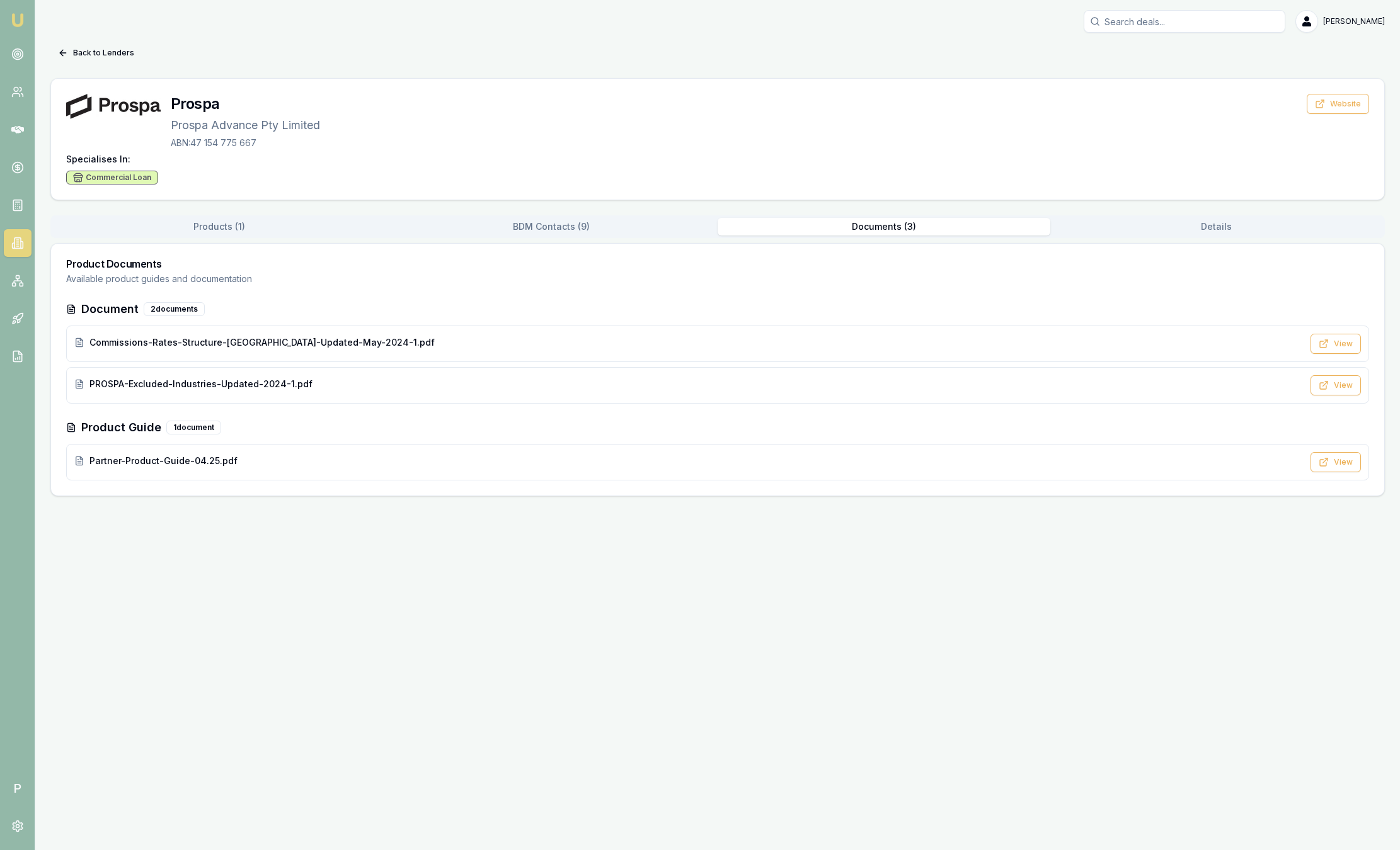
click at [889, 224] on button "Documents ( 3 )" at bounding box center [883, 227] width 333 height 18
click at [513, 461] on div "Partner-Product-Guide-04.25.pdf" at bounding box center [688, 461] width 1229 height 12
click at [505, 418] on div "Document 2 document s Commissions-Rates-Structure-Australia-Updated-May-2024-1.…" at bounding box center [717, 391] width 1303 height 180
click at [553, 233] on button "BDM Contacts ( 9 )" at bounding box center [551, 227] width 333 height 18
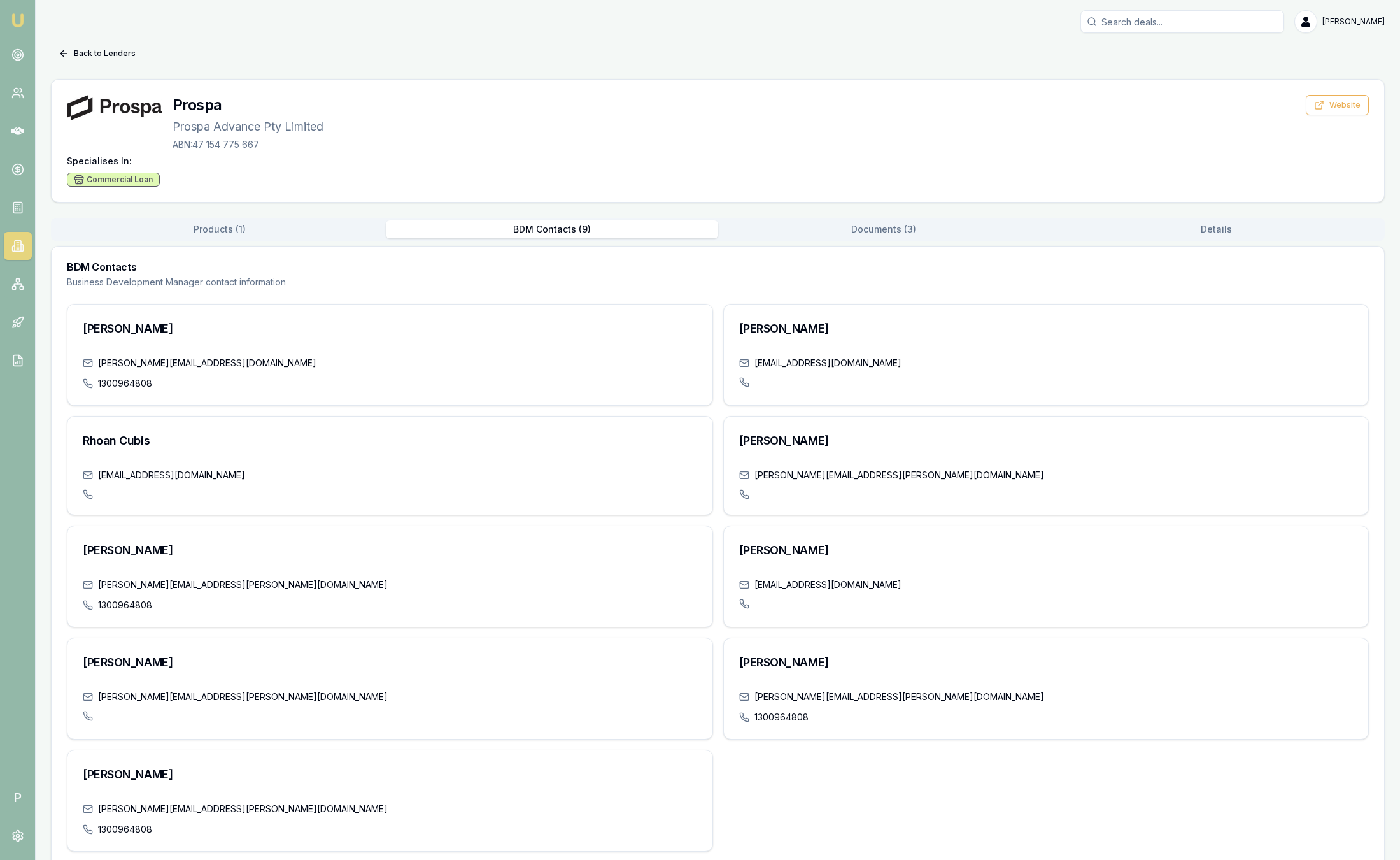
click at [948, 240] on div "Products ( 1 ) BDM Contacts ( 9 ) Documents ( 3 ) Details" at bounding box center [718, 229] width 1334 height 23
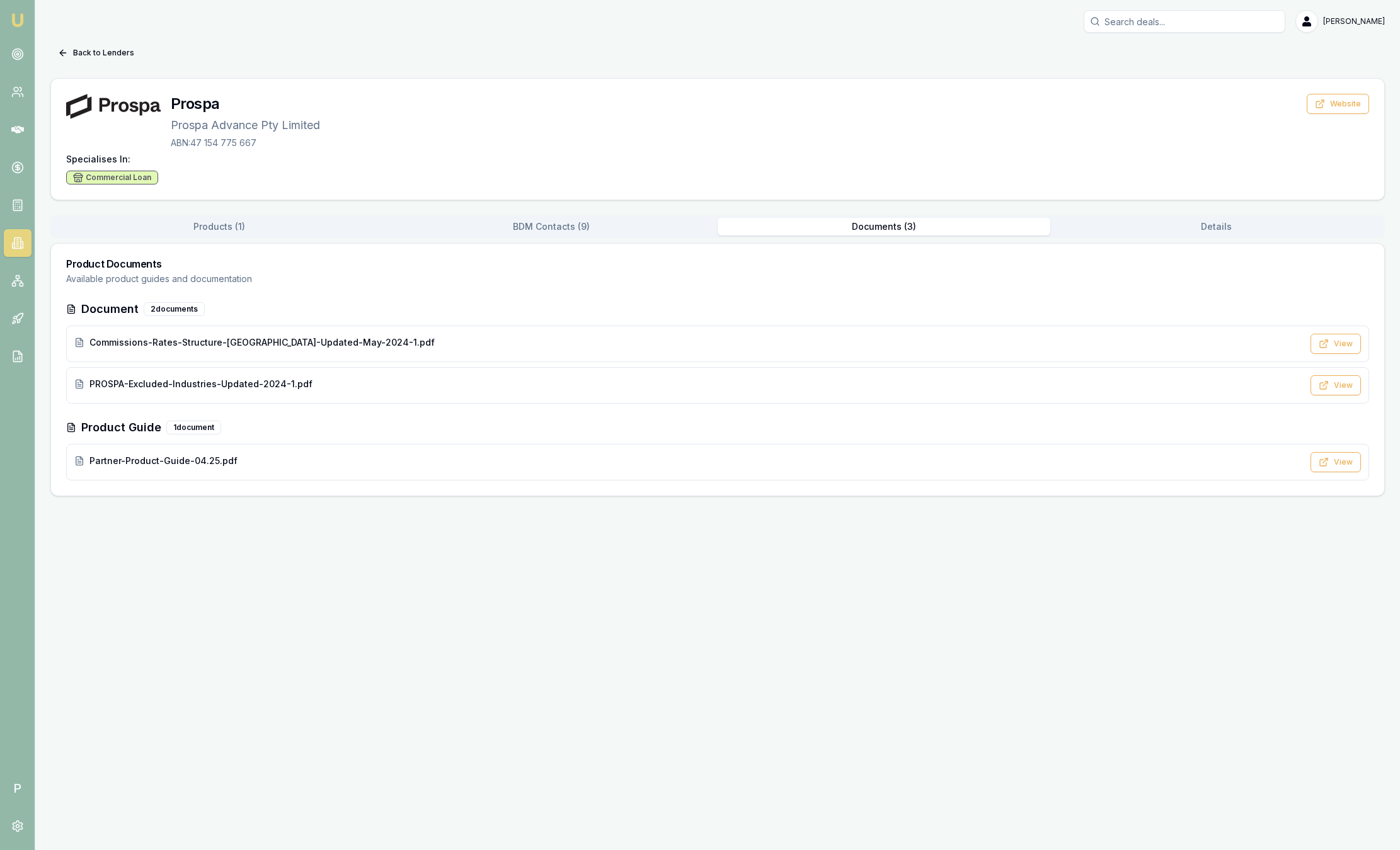
click at [893, 230] on button "Documents ( 3 )" at bounding box center [883, 227] width 333 height 18
click at [236, 226] on button "Products ( 1 )" at bounding box center [219, 227] width 333 height 18
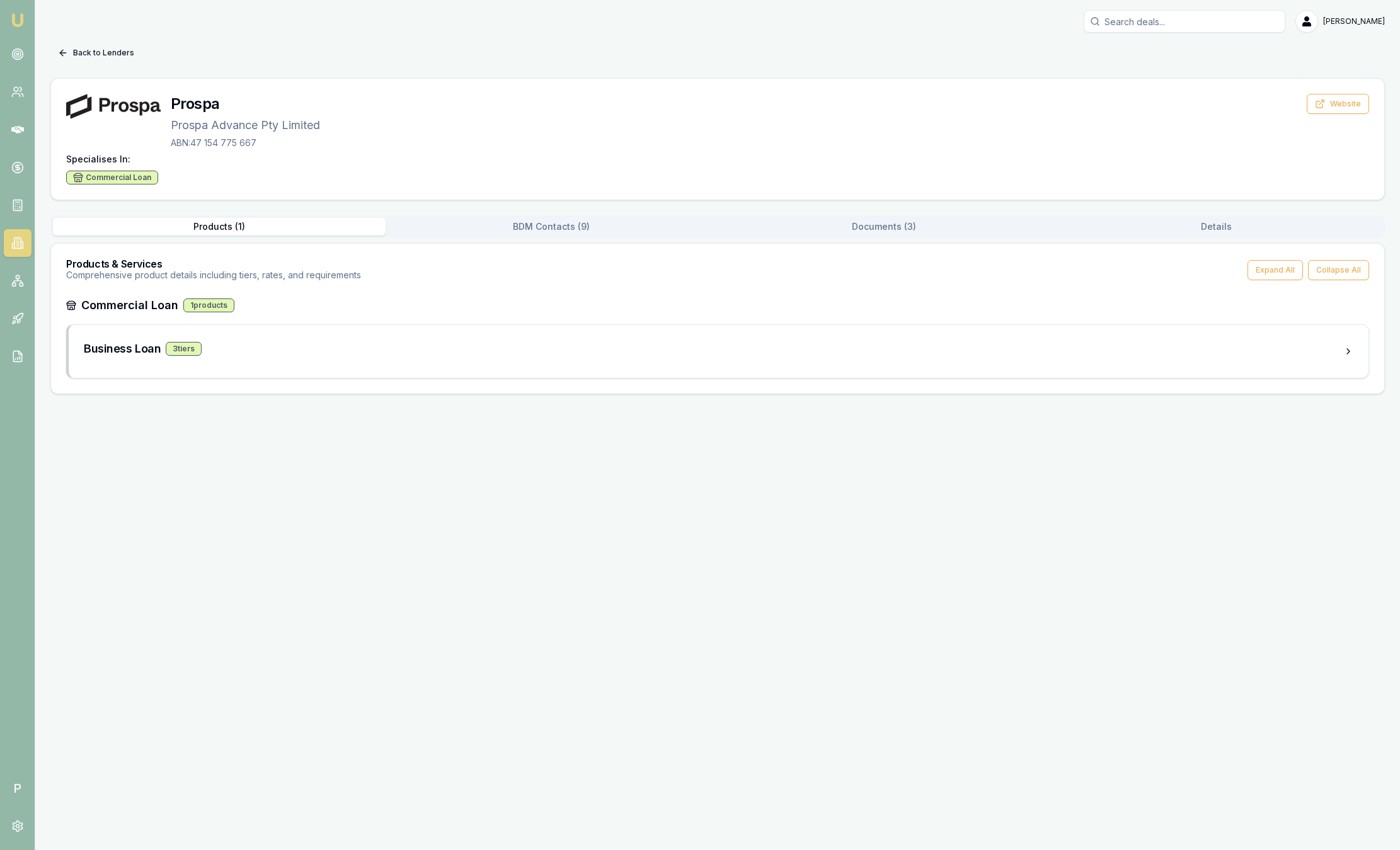
click at [101, 51] on button "Back to Lenders" at bounding box center [96, 53] width 92 height 20
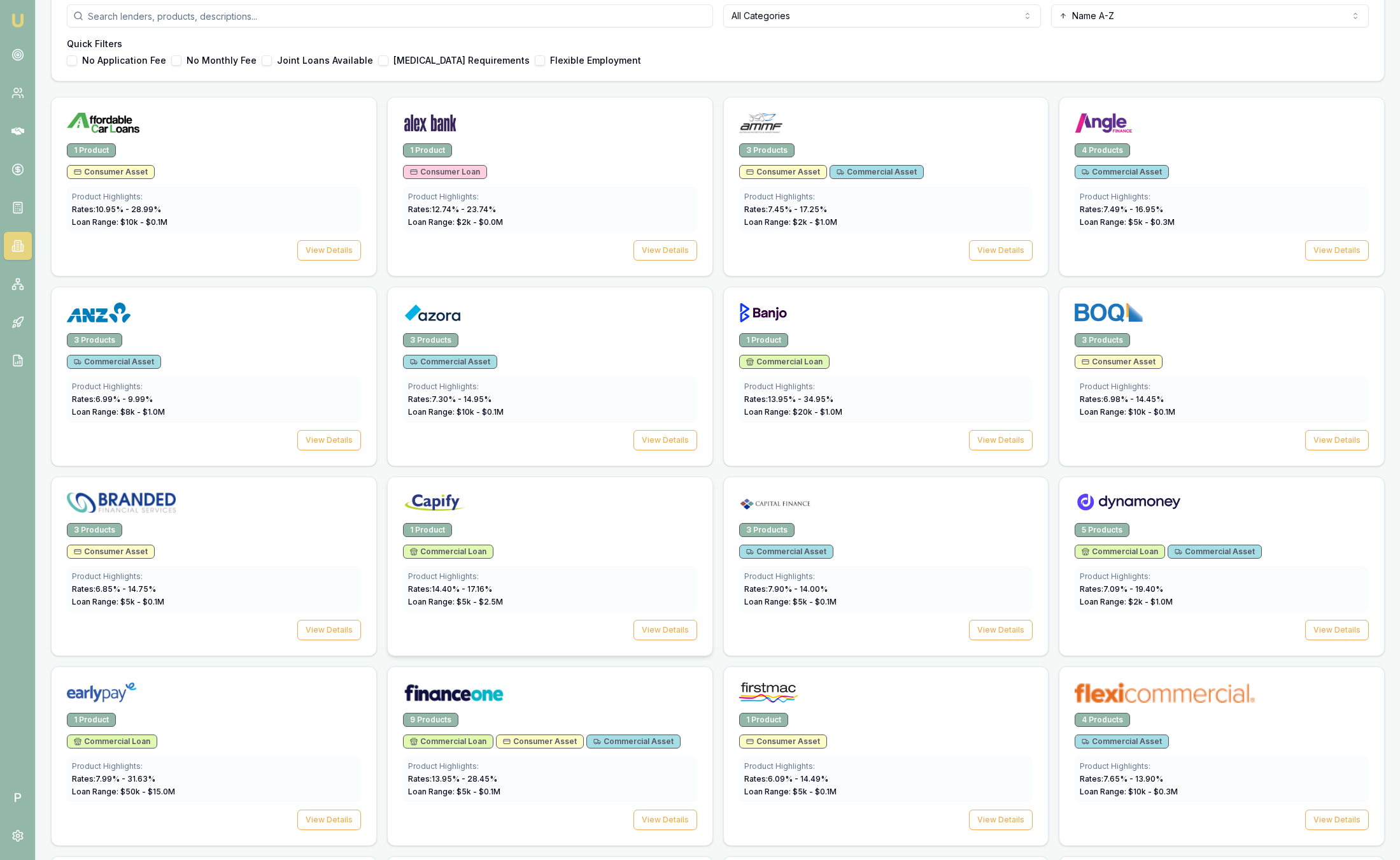
scroll to position [358, 0]
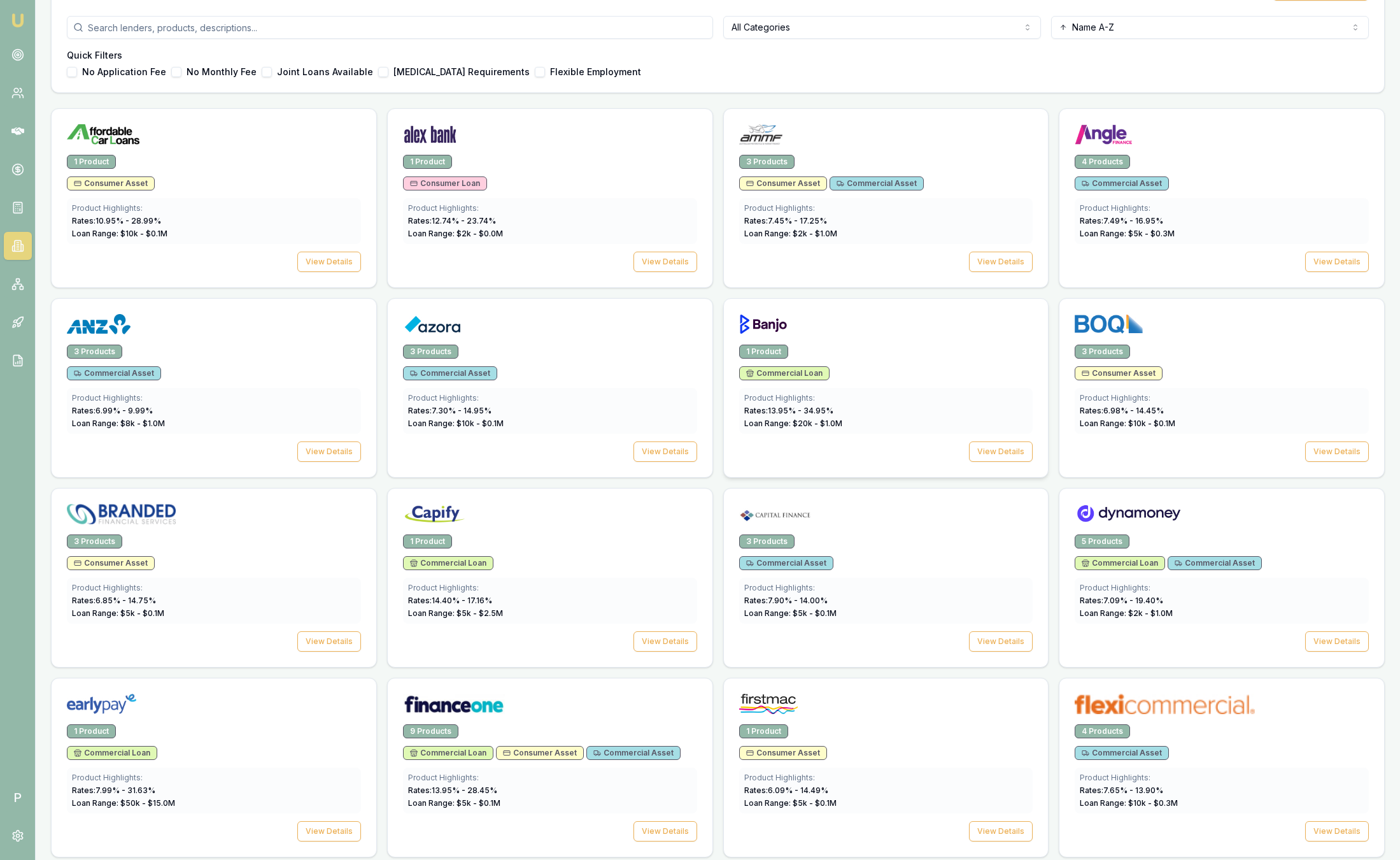
click at [954, 360] on div "1 Product Commercial Loan Product Highlights: Rates: 13.95 % - 34.95 % Loan Ran…" at bounding box center [886, 410] width 325 height 133
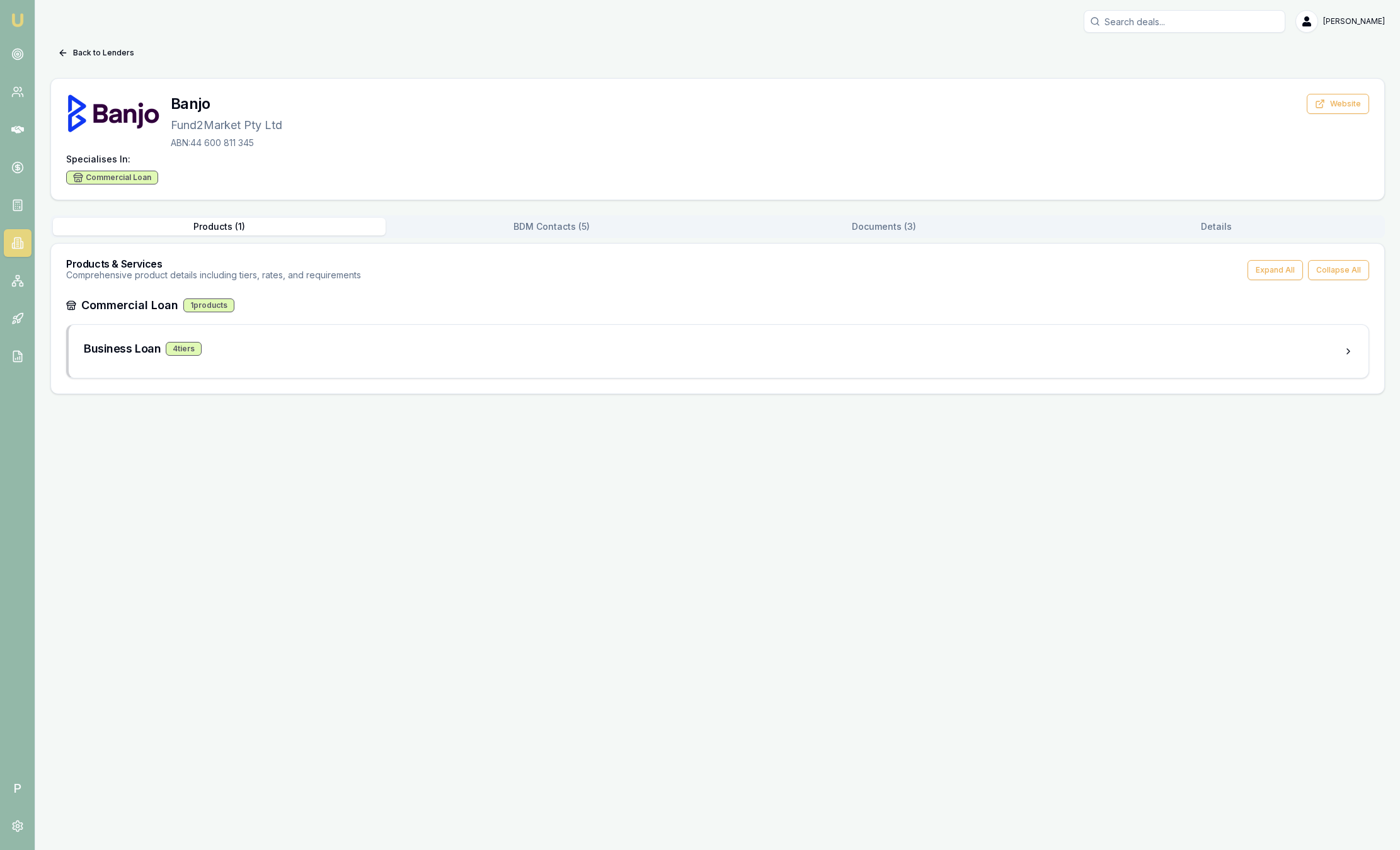
click at [880, 229] on button "Documents ( 3 )" at bounding box center [883, 227] width 333 height 18
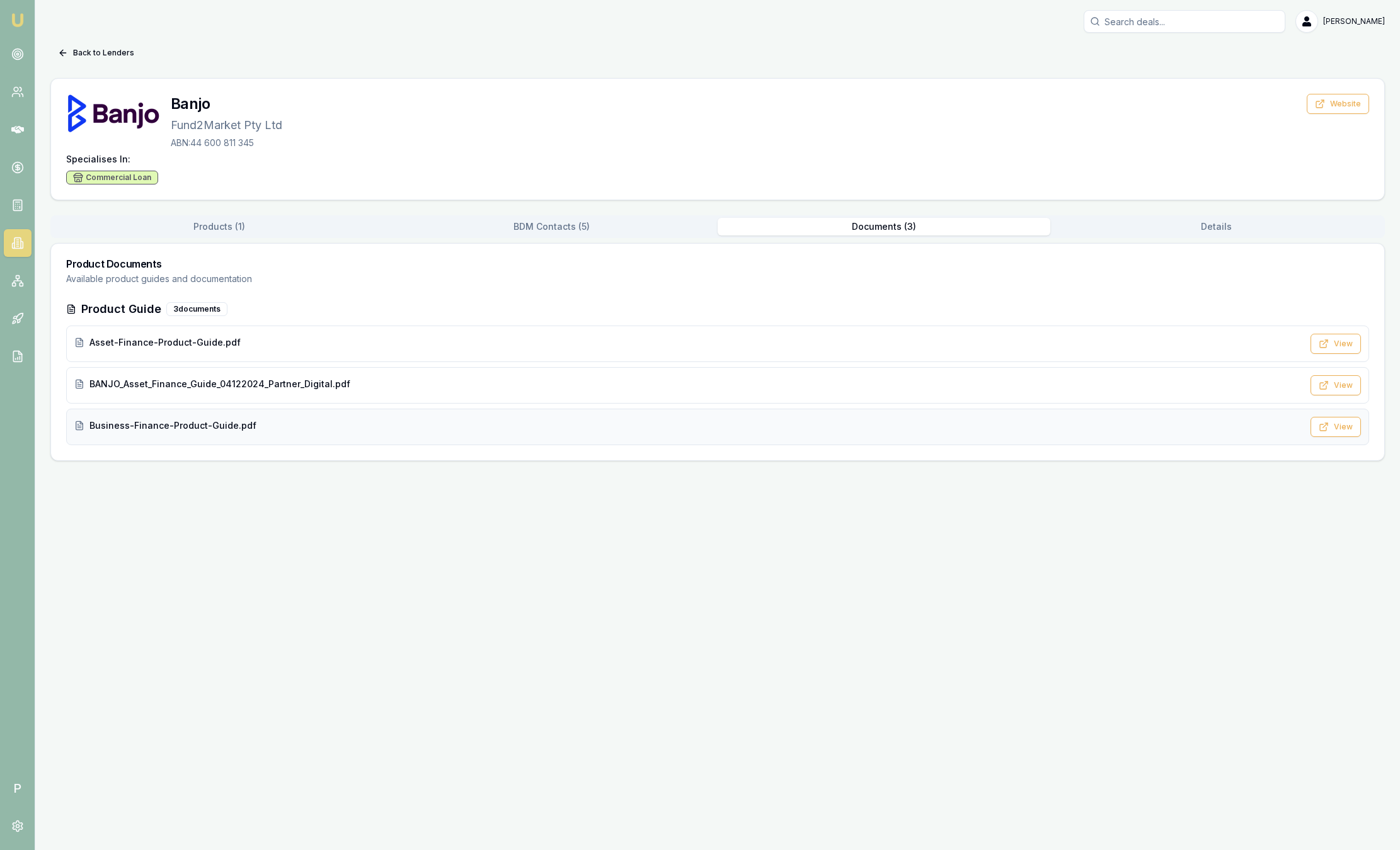
click at [587, 413] on div "Business-Finance-Product-Guide.pdf View" at bounding box center [717, 426] width 1303 height 36
click at [100, 48] on button "Back to Lenders" at bounding box center [96, 53] width 92 height 20
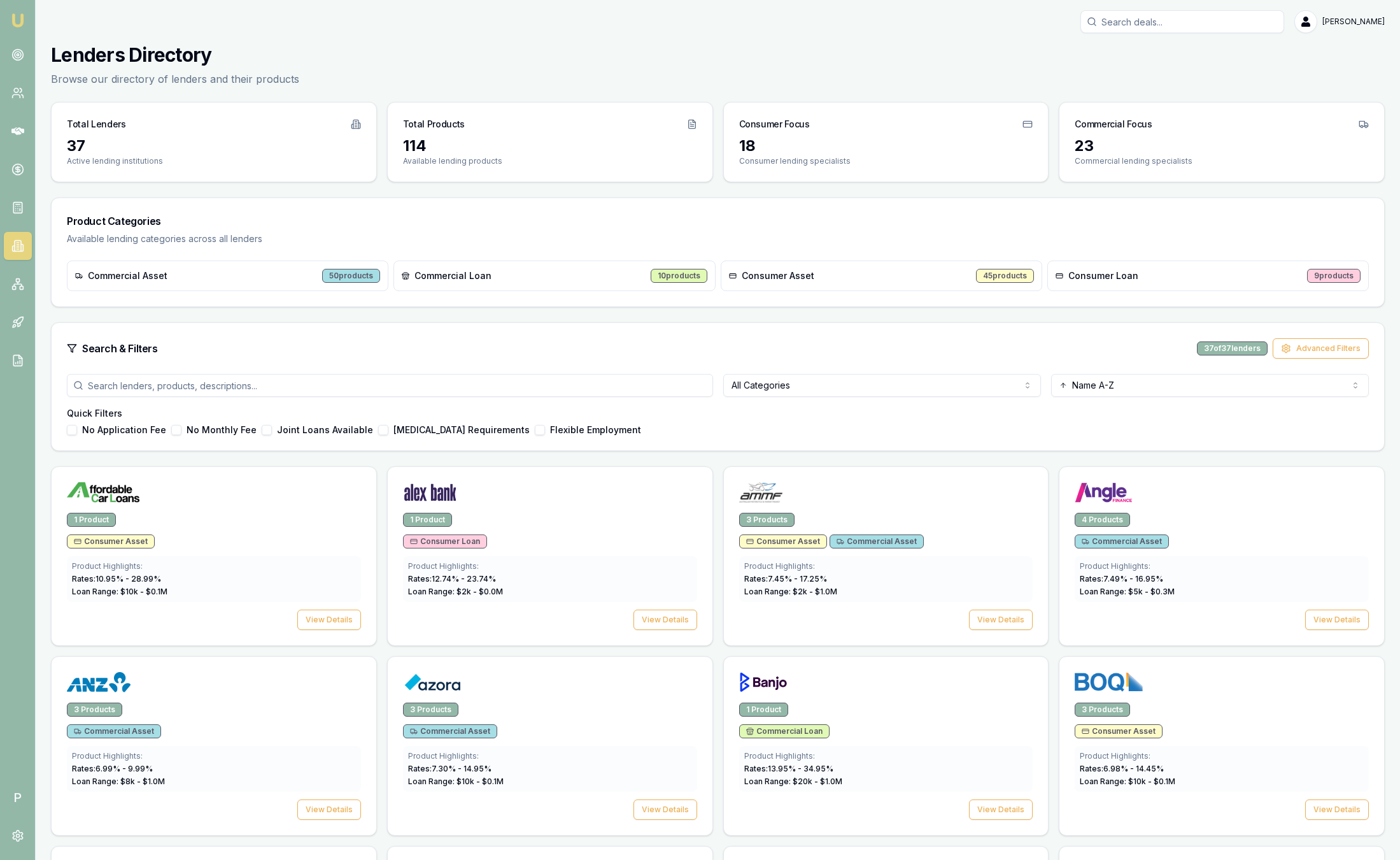
click at [17, 14] on img at bounding box center [17, 20] width 15 height 15
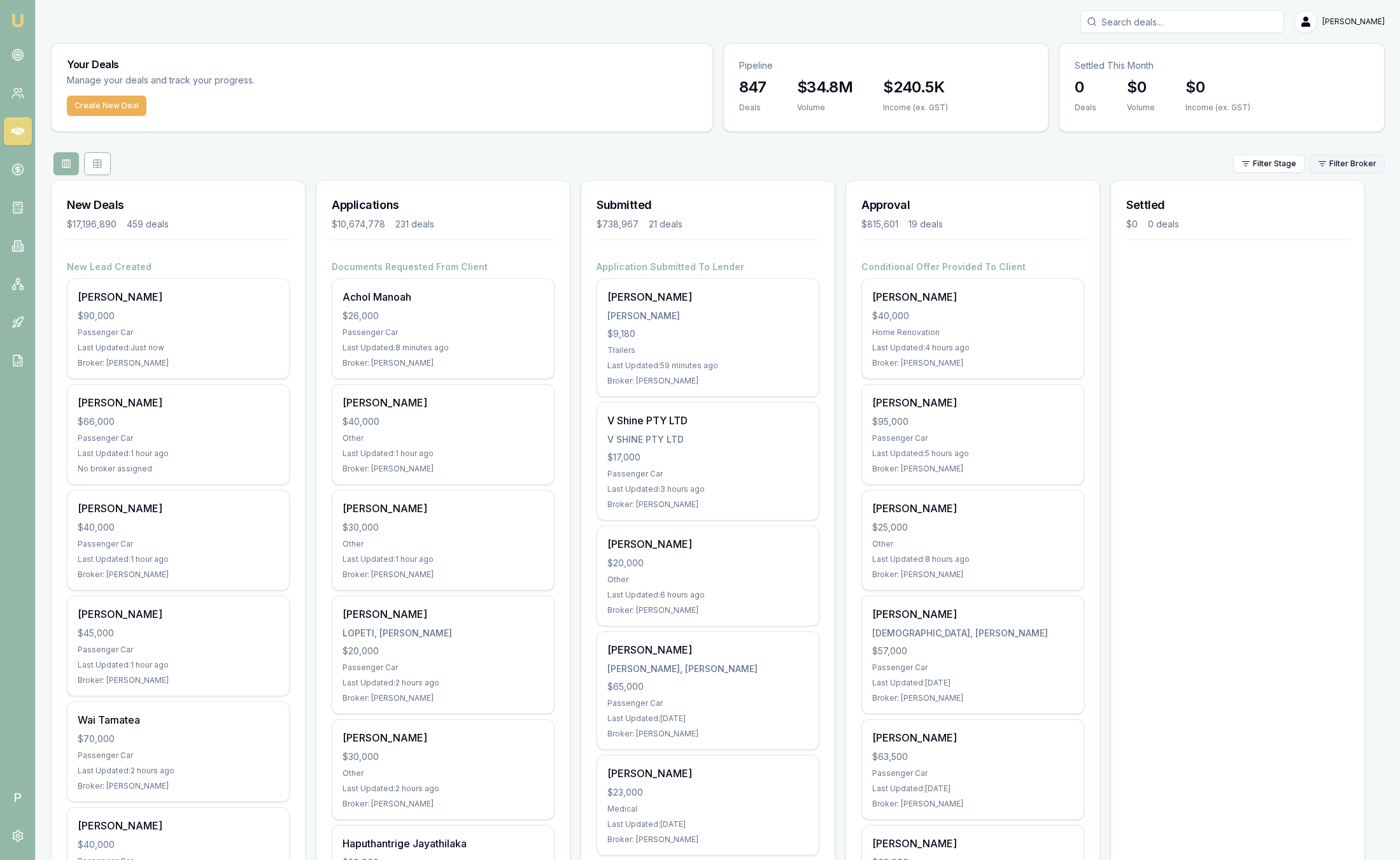
click at [1344, 165] on html "Emu Broker P Sam Crouch Toggle Menu Your Deals Manage your deals and track your…" at bounding box center [700, 430] width 1400 height 860
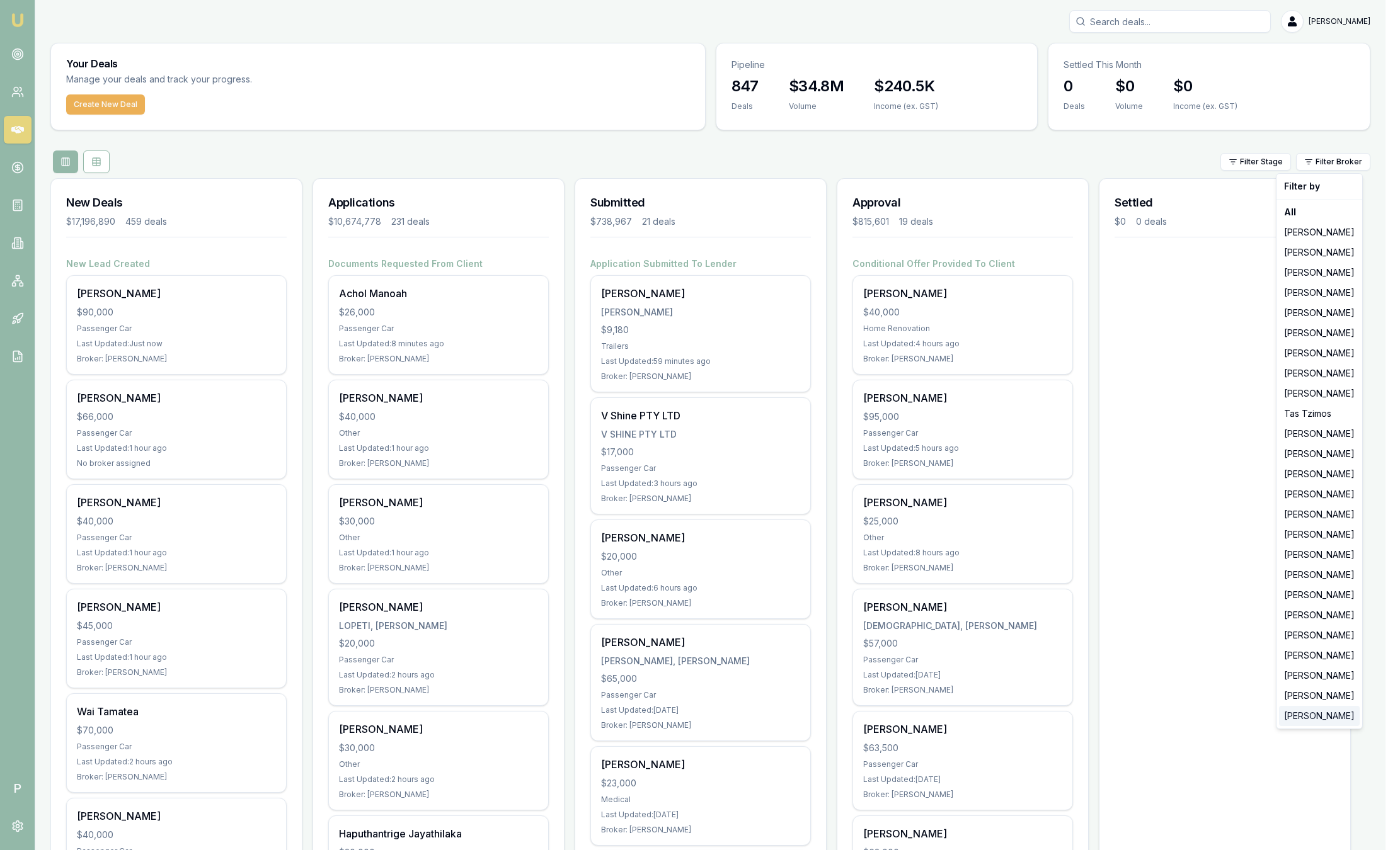
click at [1326, 719] on div "[PERSON_NAME]" at bounding box center [1319, 716] width 80 height 20
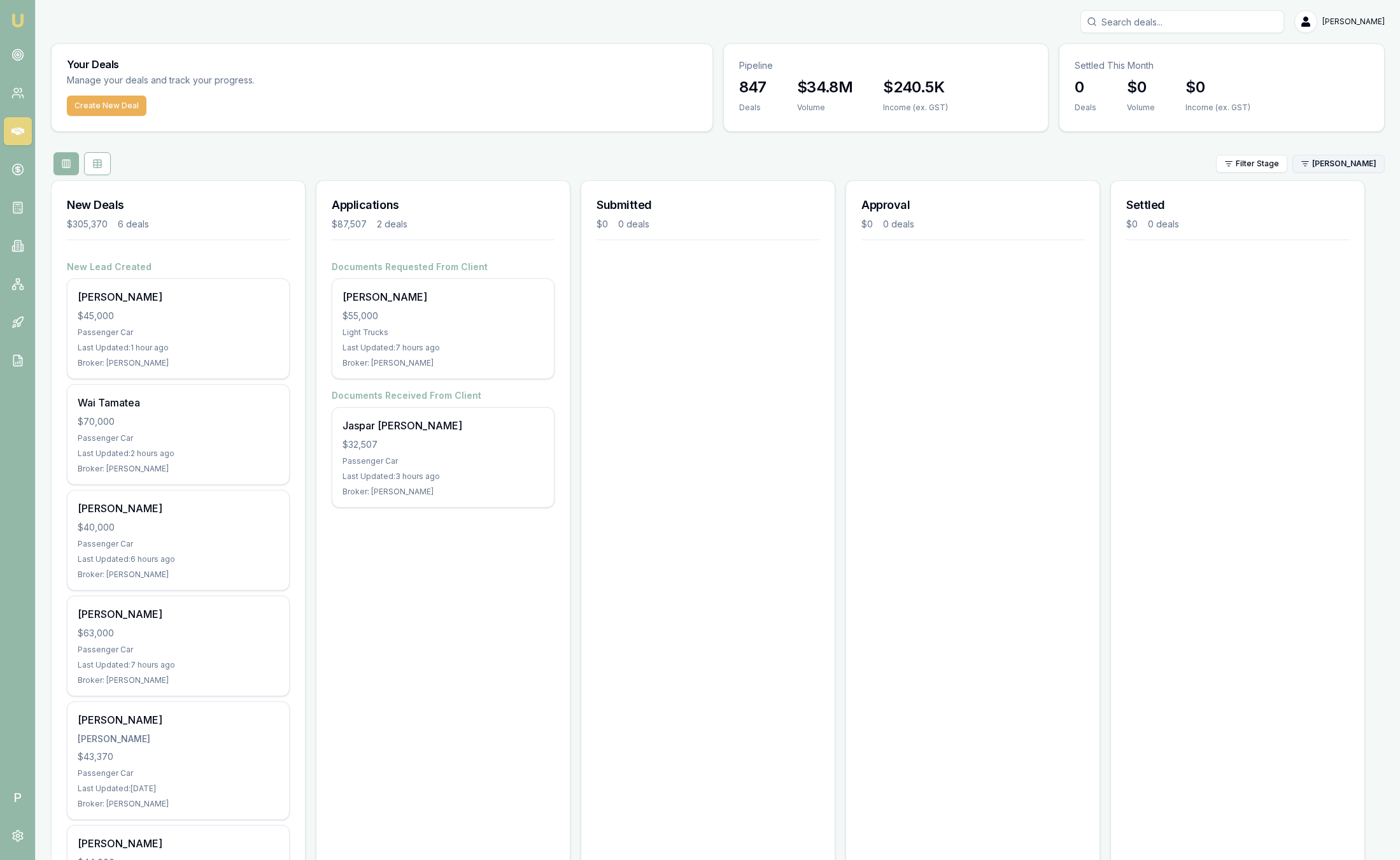
click at [1342, 156] on html "Emu Broker P Sam Crouch Toggle Menu Your Deals Manage your deals and track your…" at bounding box center [700, 430] width 1400 height 860
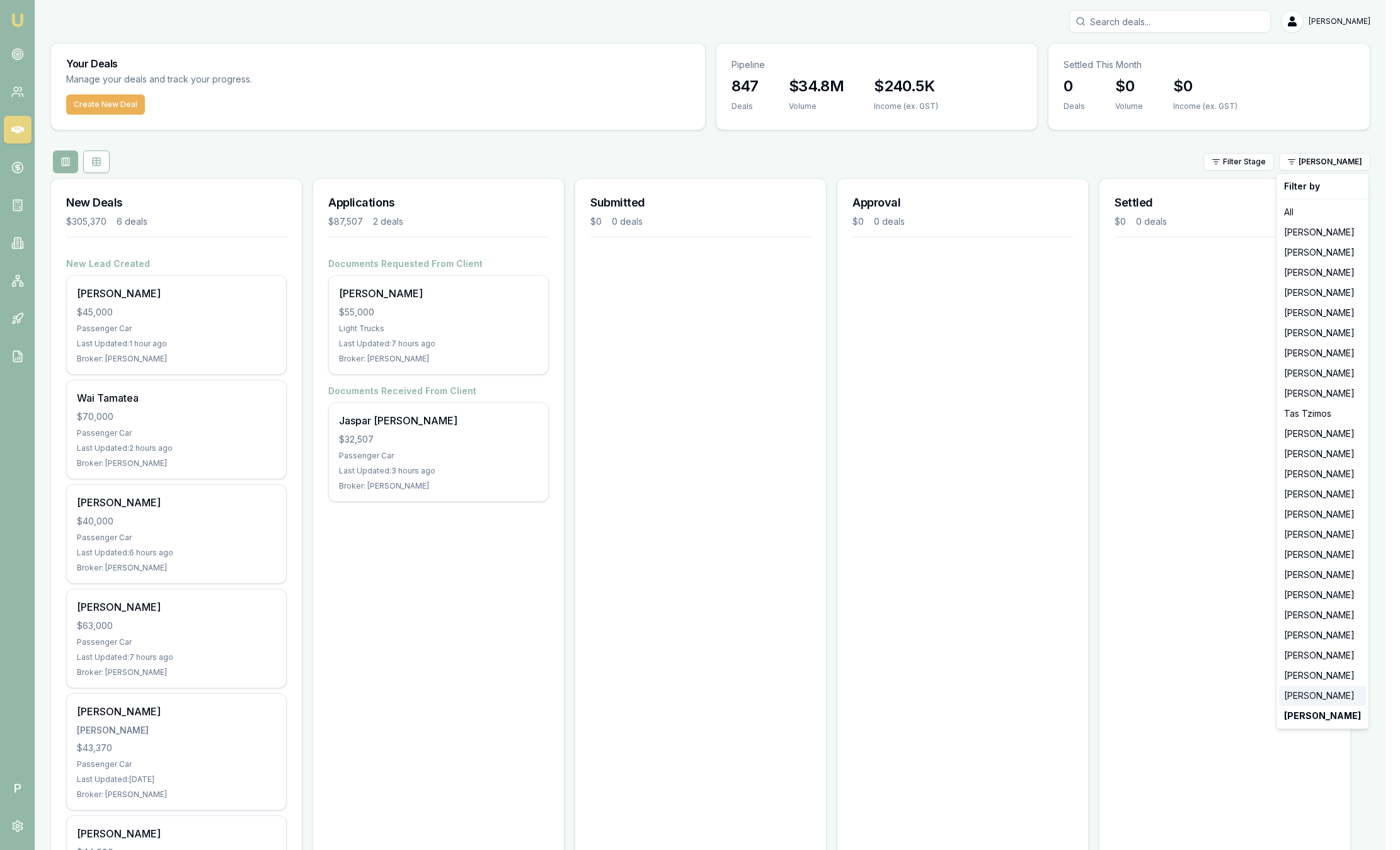
click at [1306, 690] on div "[PERSON_NAME]" at bounding box center [1322, 696] width 87 height 20
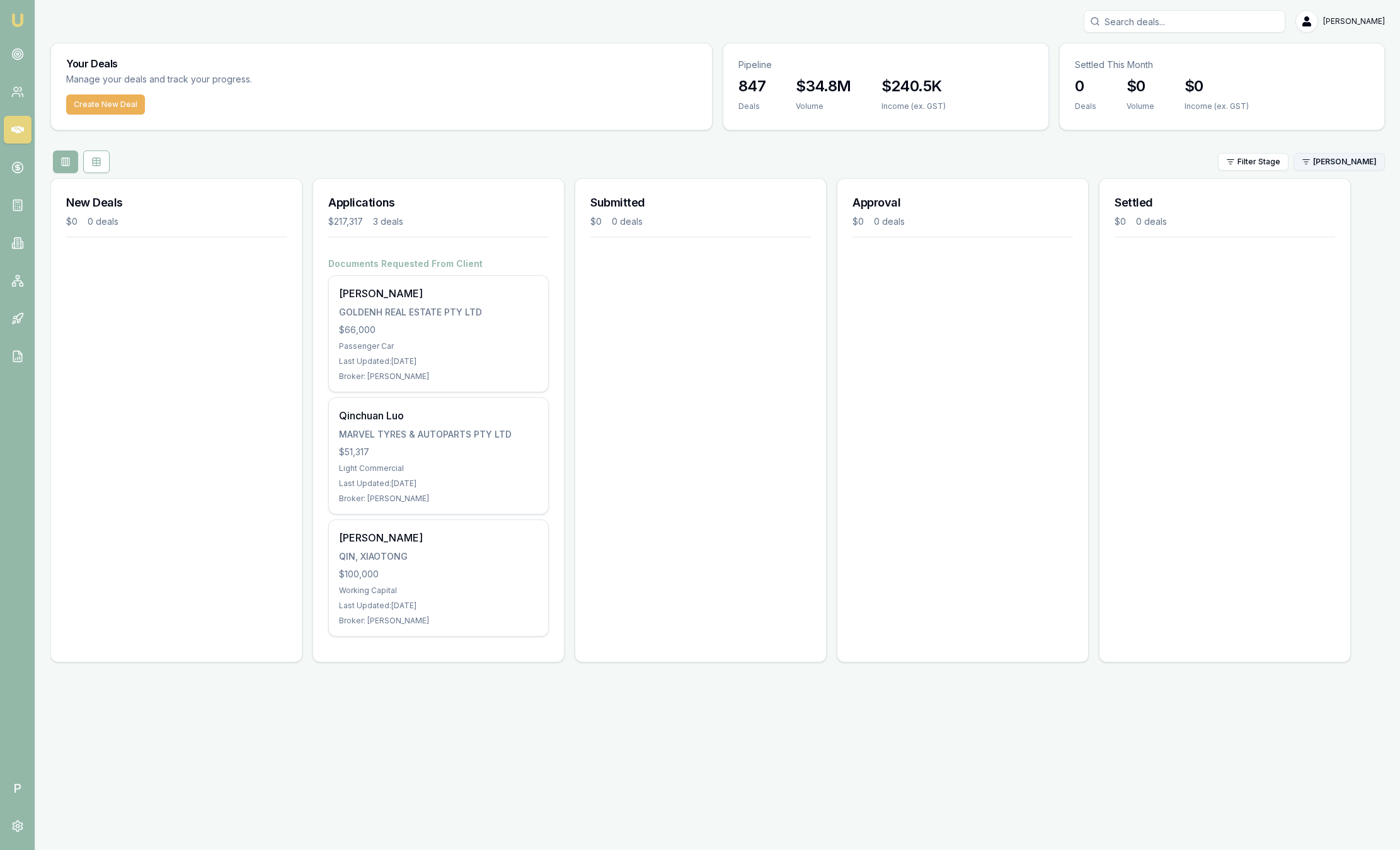
click at [1345, 161] on html "Emu Broker P Sam Crouch Toggle Menu Your Deals Manage your deals and track your…" at bounding box center [700, 425] width 1400 height 850
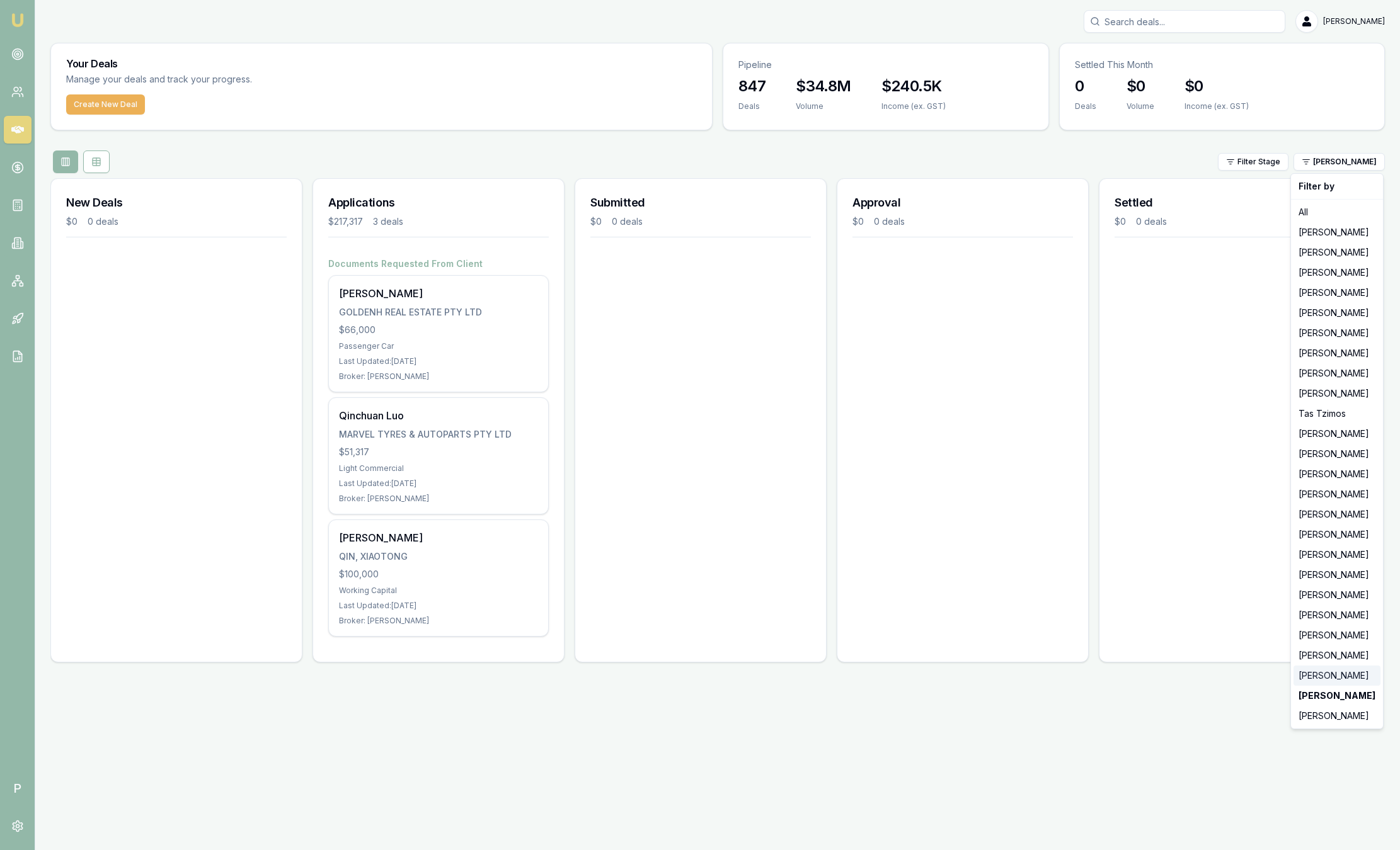
click at [1352, 676] on div "[PERSON_NAME]" at bounding box center [1336, 675] width 87 height 20
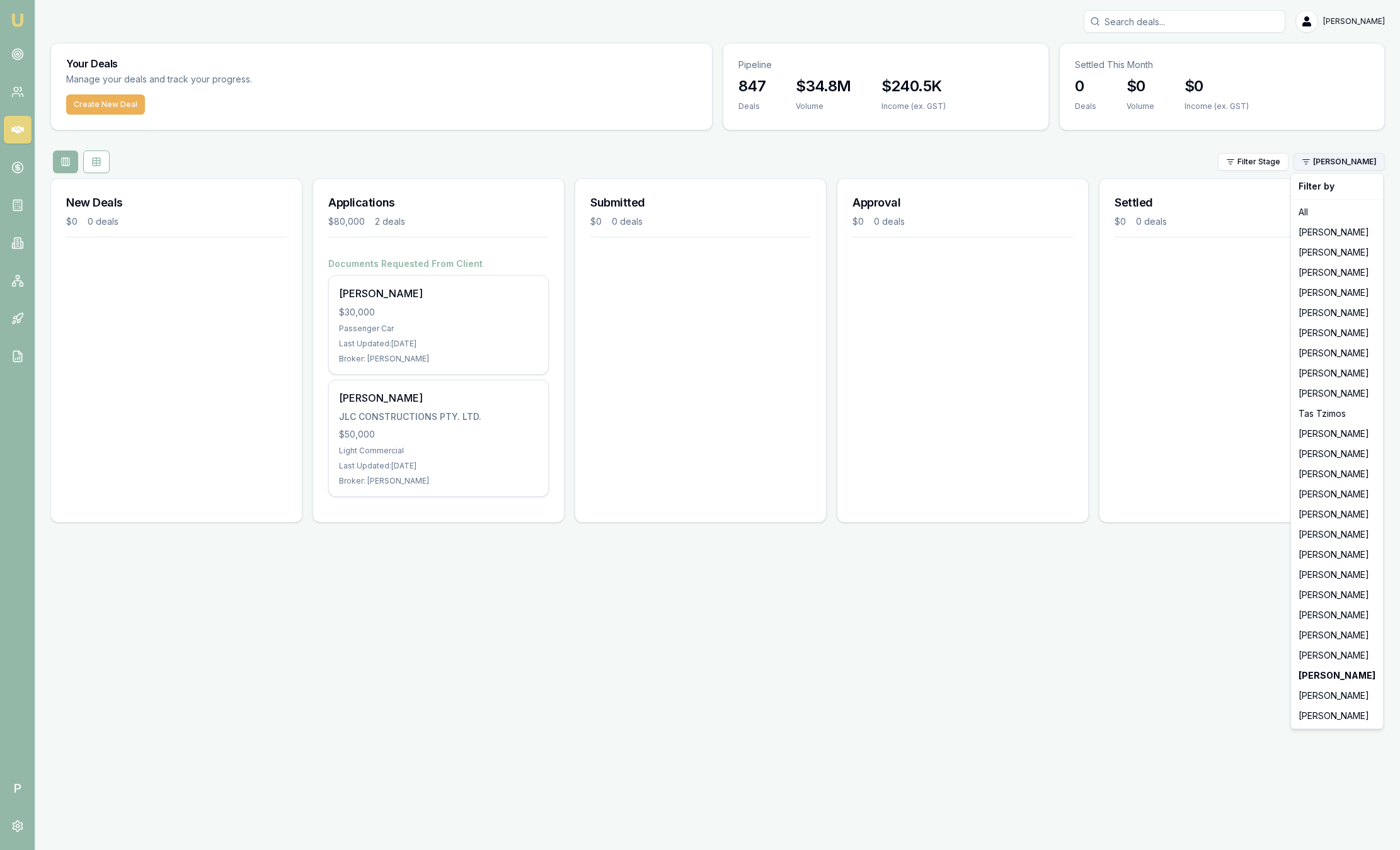
click at [1344, 153] on html "Emu Broker P Sam Crouch Toggle Menu Your Deals Manage your deals and track your…" at bounding box center [700, 425] width 1400 height 850
click at [1335, 235] on div "[PERSON_NAME]" at bounding box center [1336, 232] width 87 height 20
